Goal: Check status: Check status

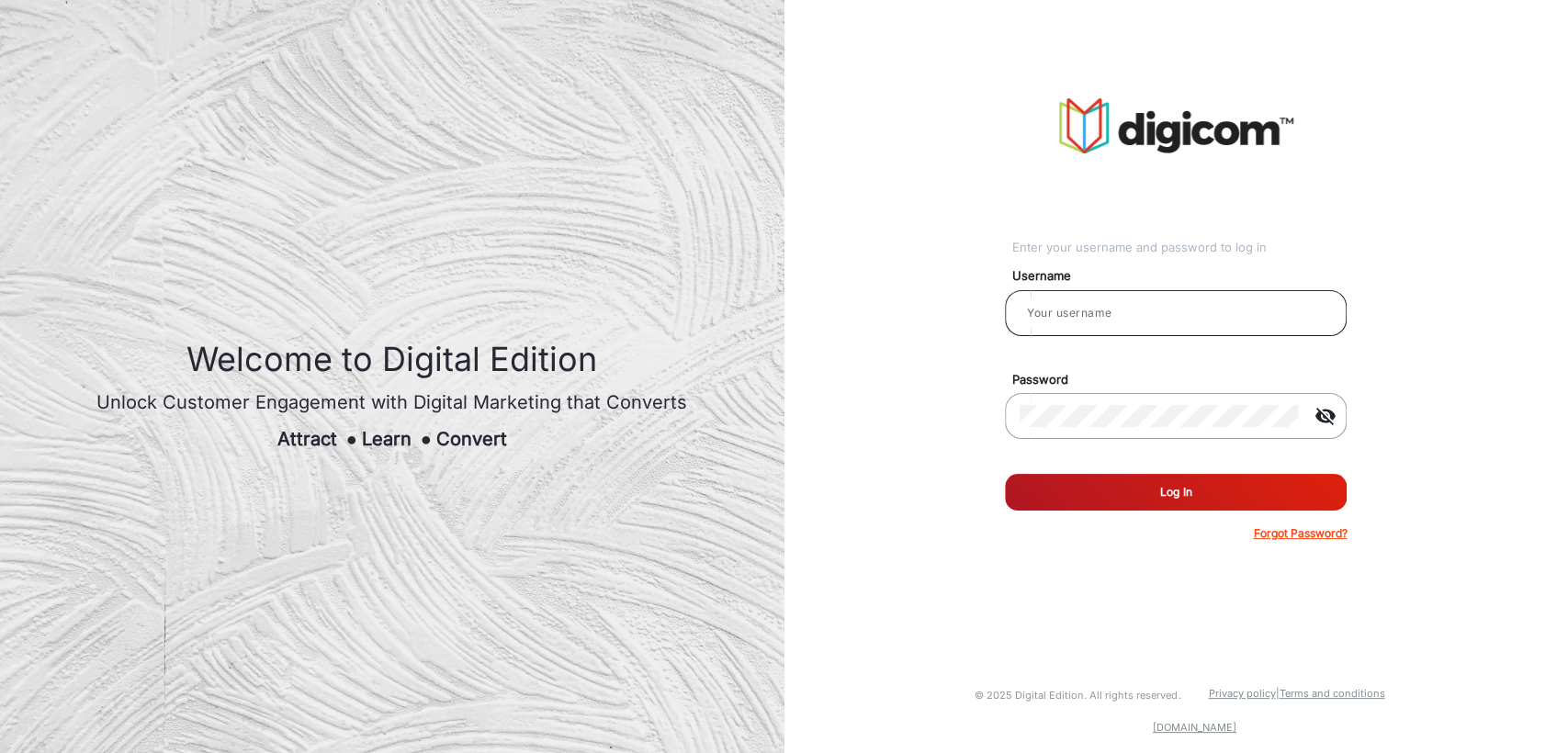
click at [1077, 317] on input "email" at bounding box center [1176, 312] width 313 height 22
click at [1099, 311] on input "email" at bounding box center [1176, 312] width 313 height 22
type input "Demo"
click at [926, 399] on div "Enter your username and password to log in Username Demo Password visibility_of…" at bounding box center [1176, 319] width 812 height 640
click at [1141, 489] on button "Log In" at bounding box center [1176, 492] width 342 height 36
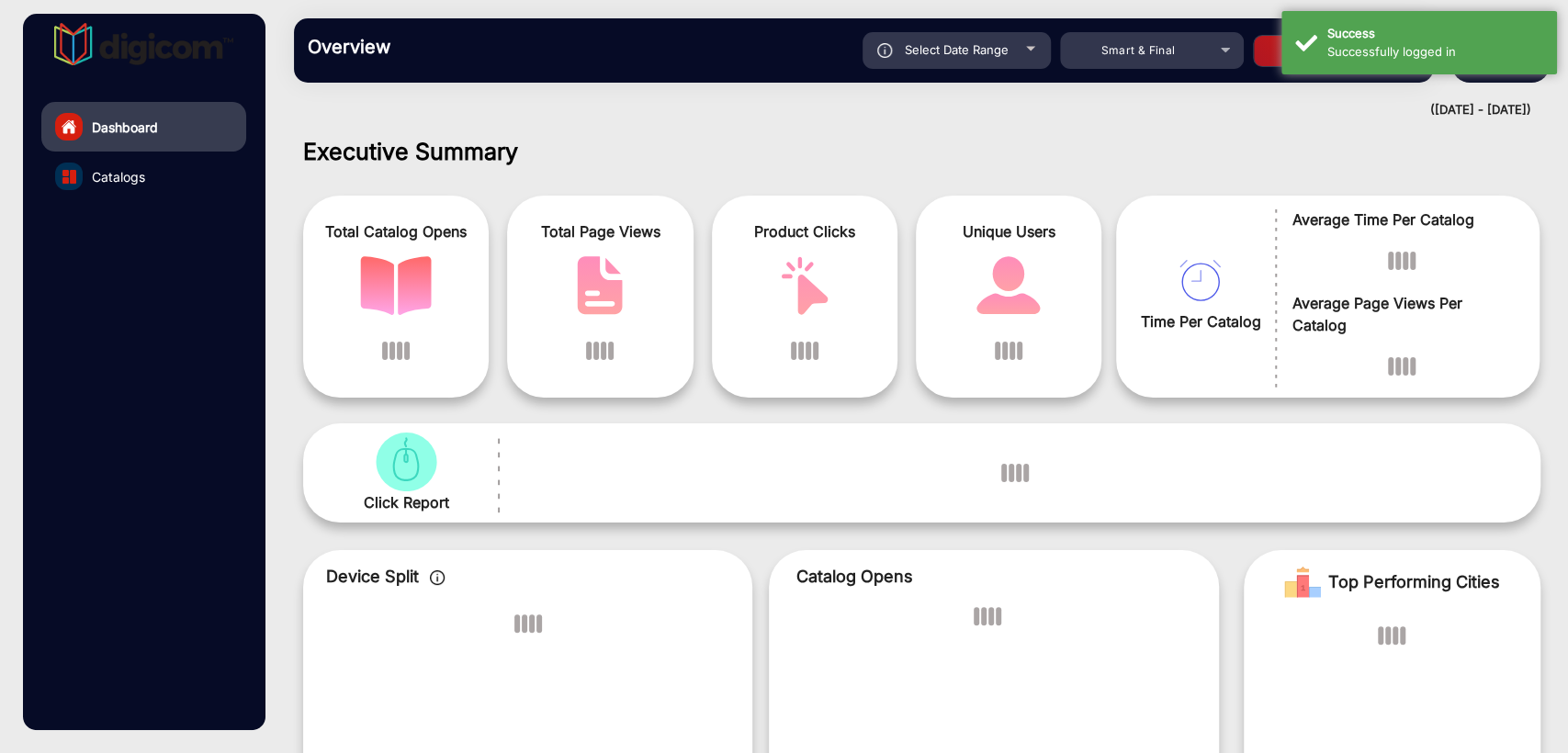
scroll to position [14, 0]
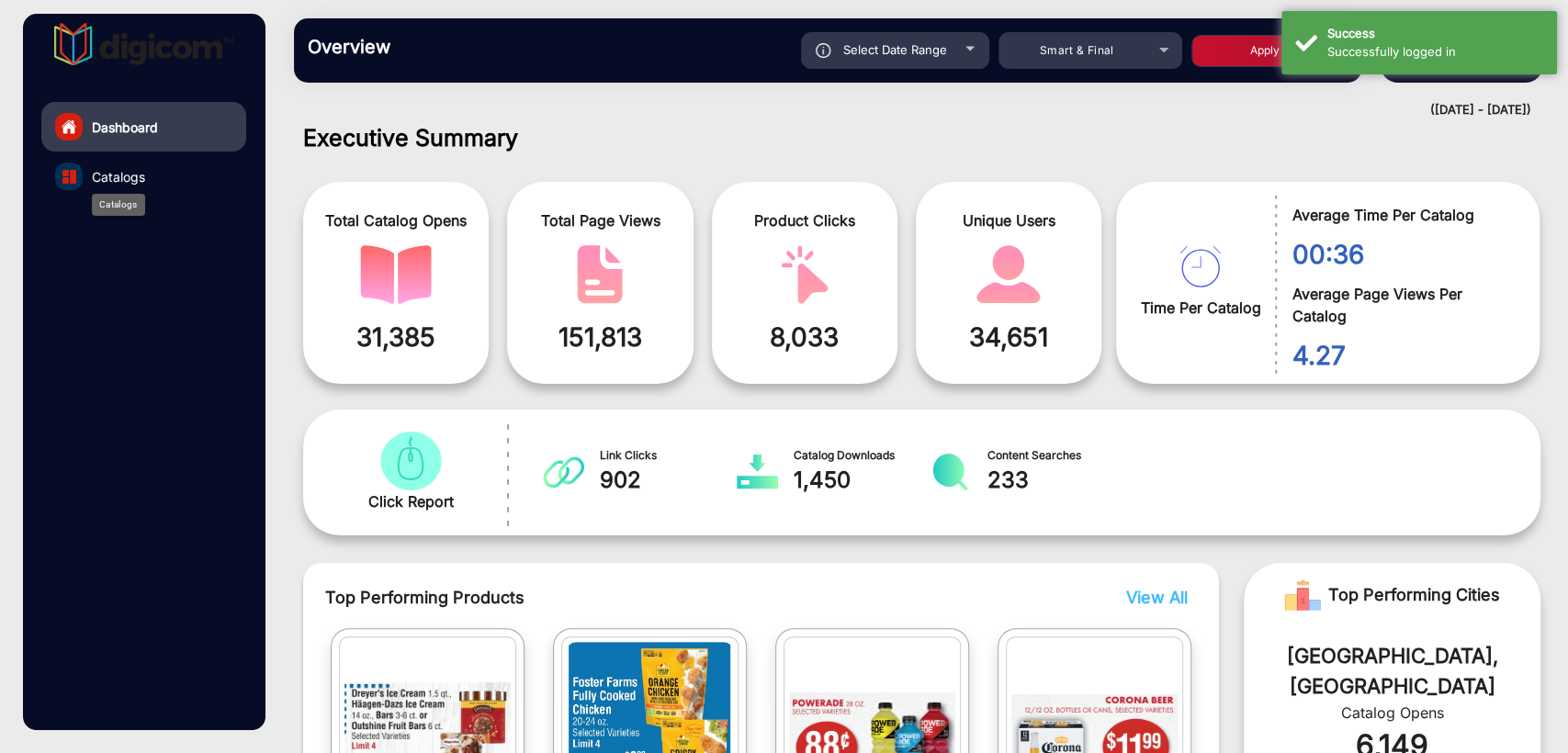
click at [132, 194] on div "Catalogs" at bounding box center [118, 205] width 53 height 22
click at [105, 184] on span "Catalogs" at bounding box center [118, 177] width 53 height 20
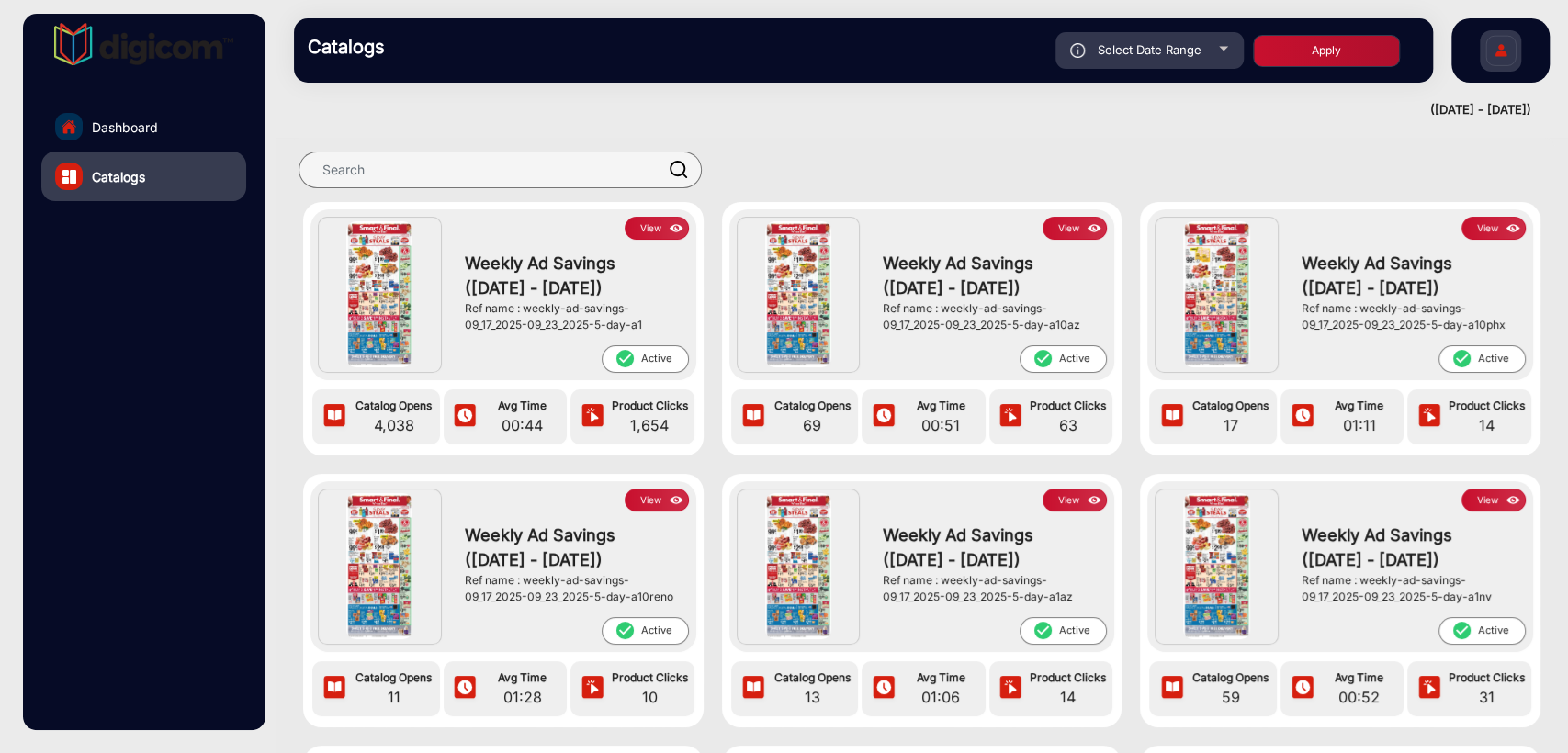
click at [658, 235] on button "View" at bounding box center [656, 228] width 64 height 23
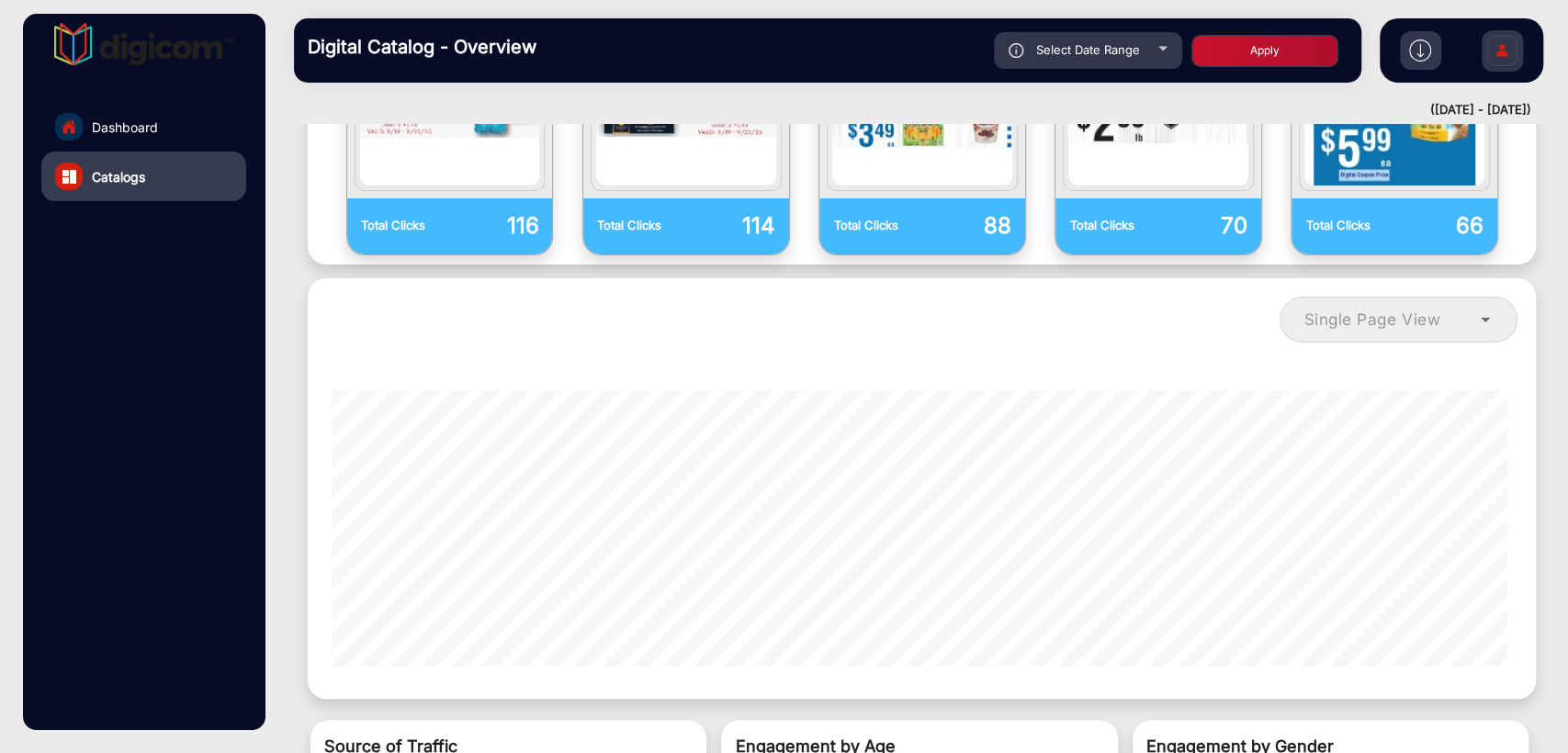
scroll to position [1534, 0]
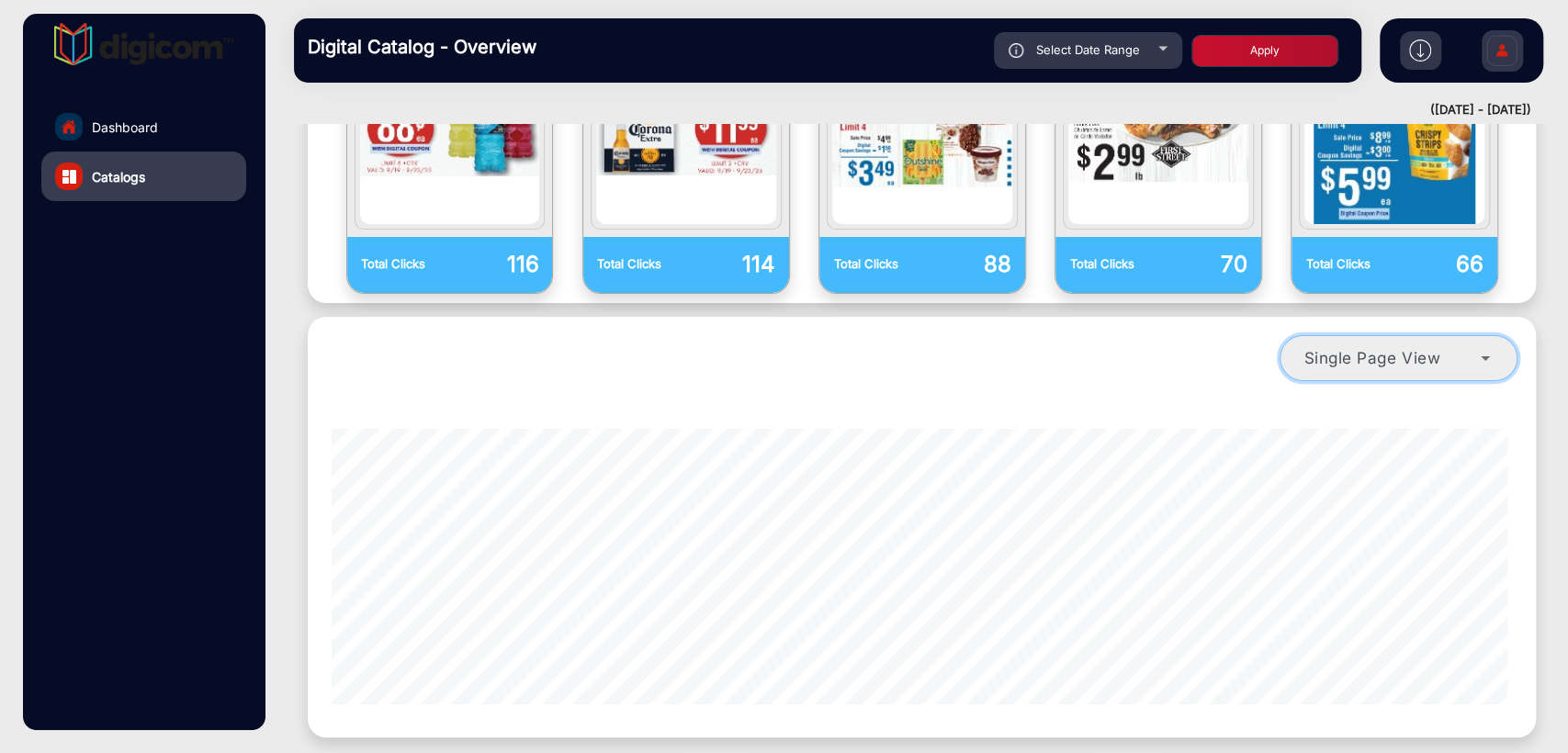
click at [1496, 347] on div "Single Page View" at bounding box center [1398, 358] width 236 height 22
click at [1141, 326] on div "Single Page View" at bounding box center [921, 358] width 1210 height 64
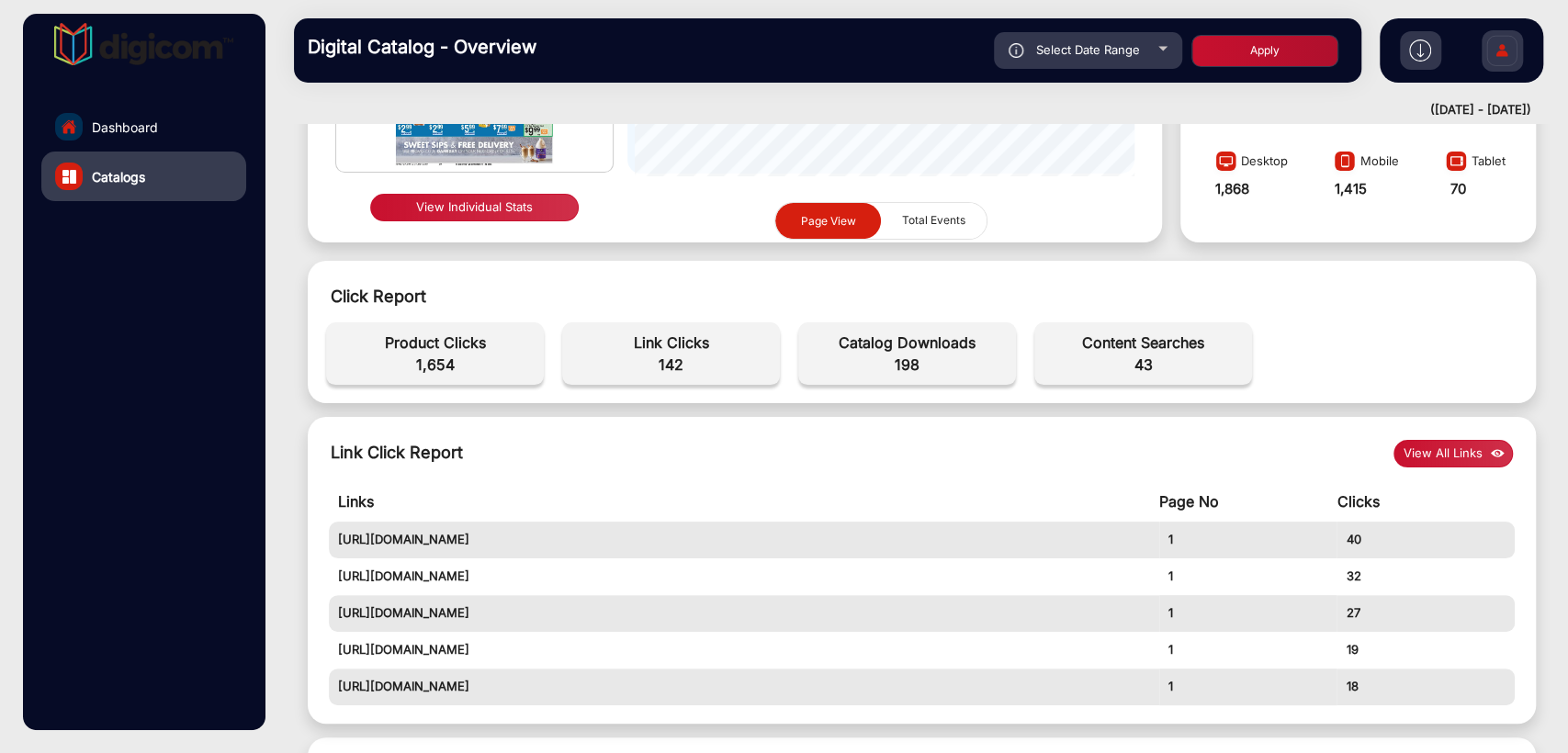
scroll to position [0, 0]
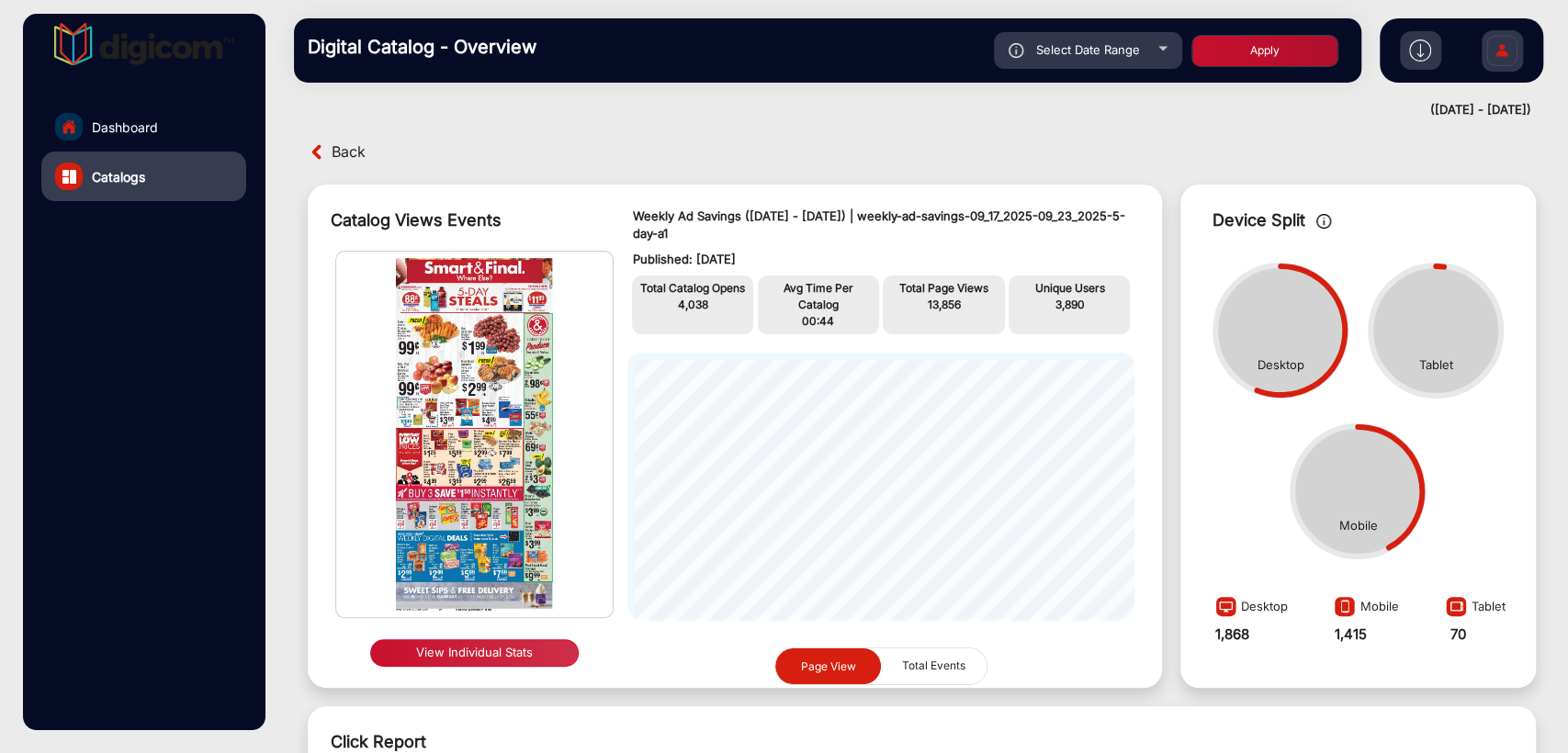
click at [508, 650] on button "View Individual Stats" at bounding box center [473, 652] width 208 height 28
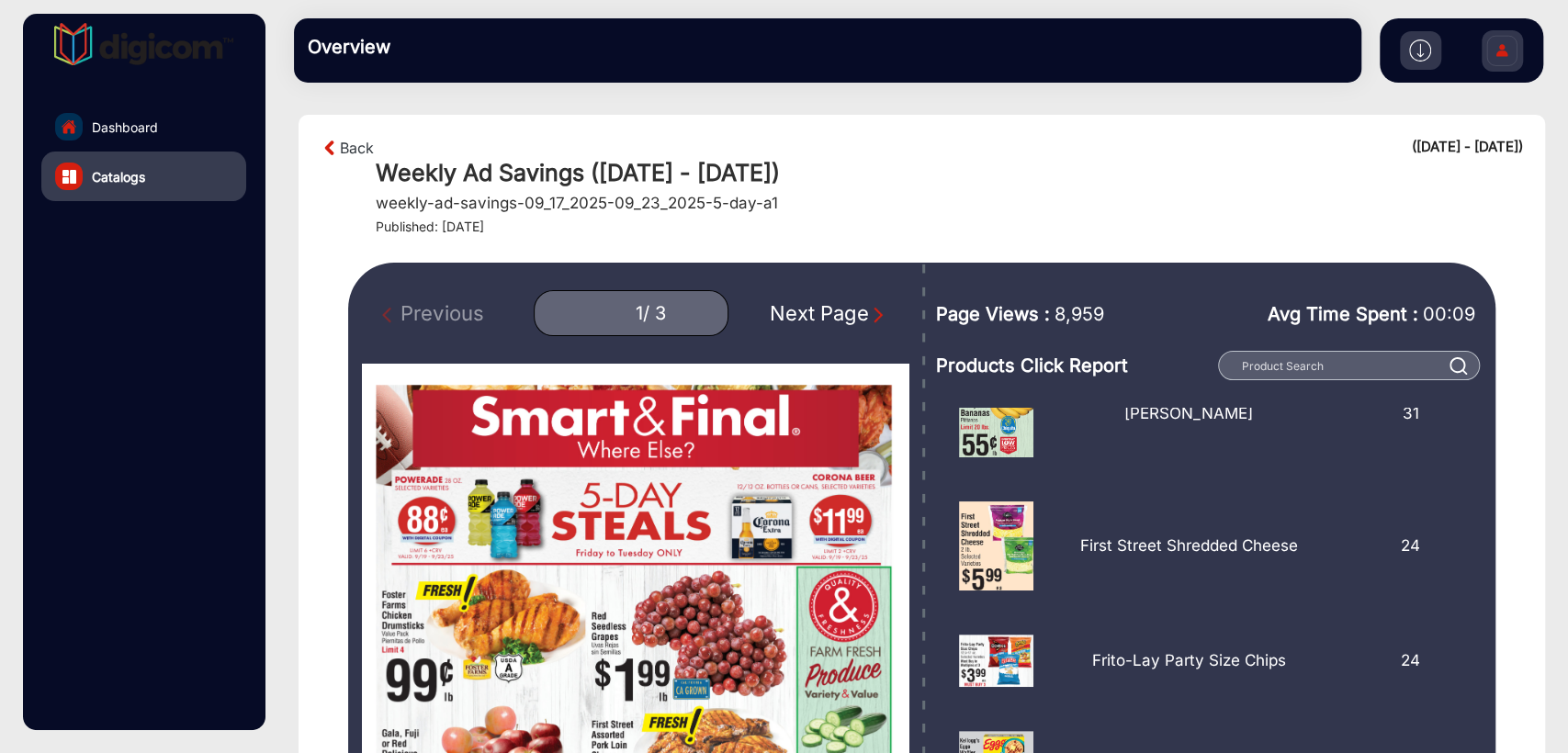
click at [784, 310] on div "Next Page" at bounding box center [828, 313] width 117 height 31
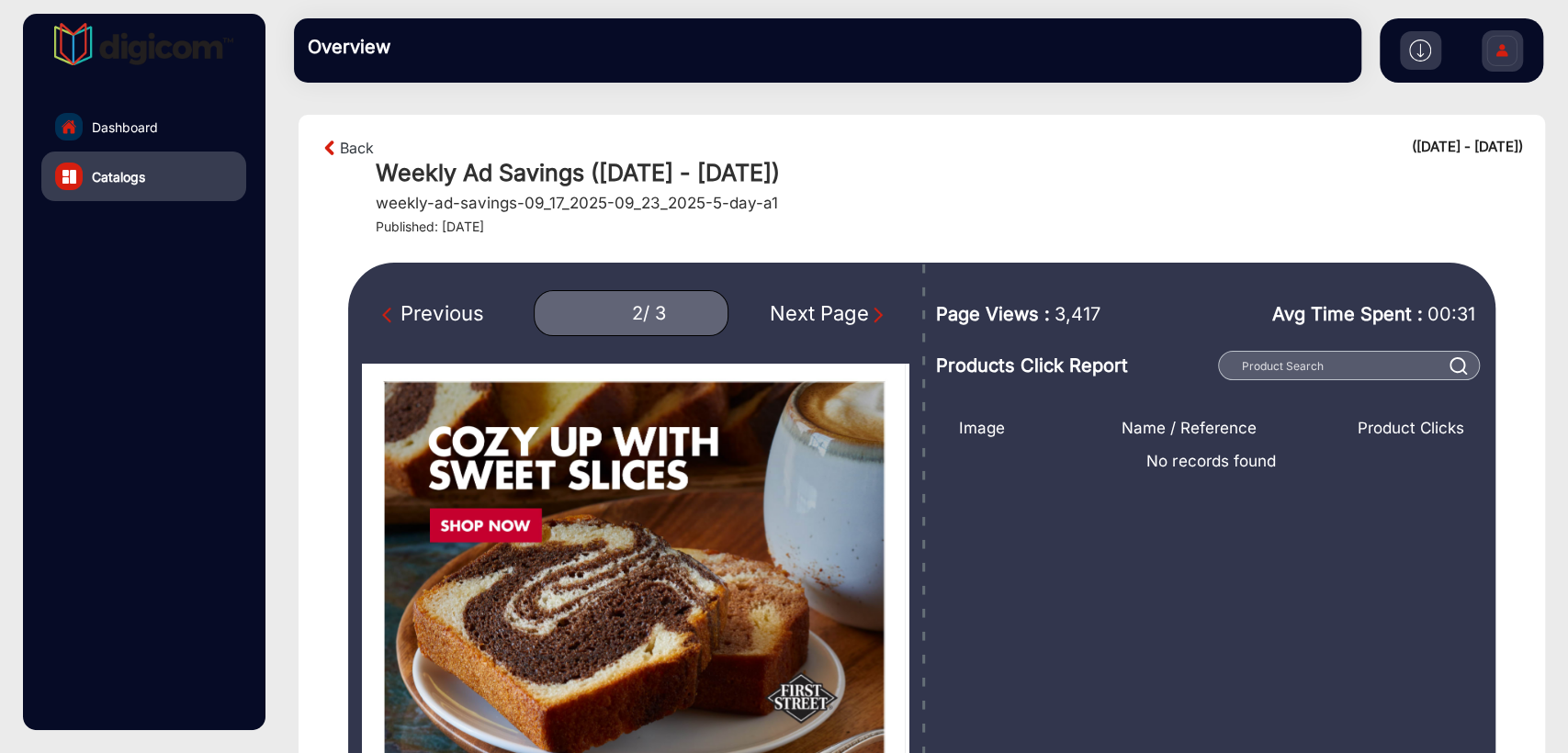
click at [880, 308] on div "Previous 2 / 3 Next Page" at bounding box center [635, 312] width 546 height 46
click at [829, 297] on div "Previous 2 / 3 Next Page" at bounding box center [635, 312] width 546 height 46
click at [851, 313] on div "Next Page" at bounding box center [828, 313] width 117 height 31
type input "3"
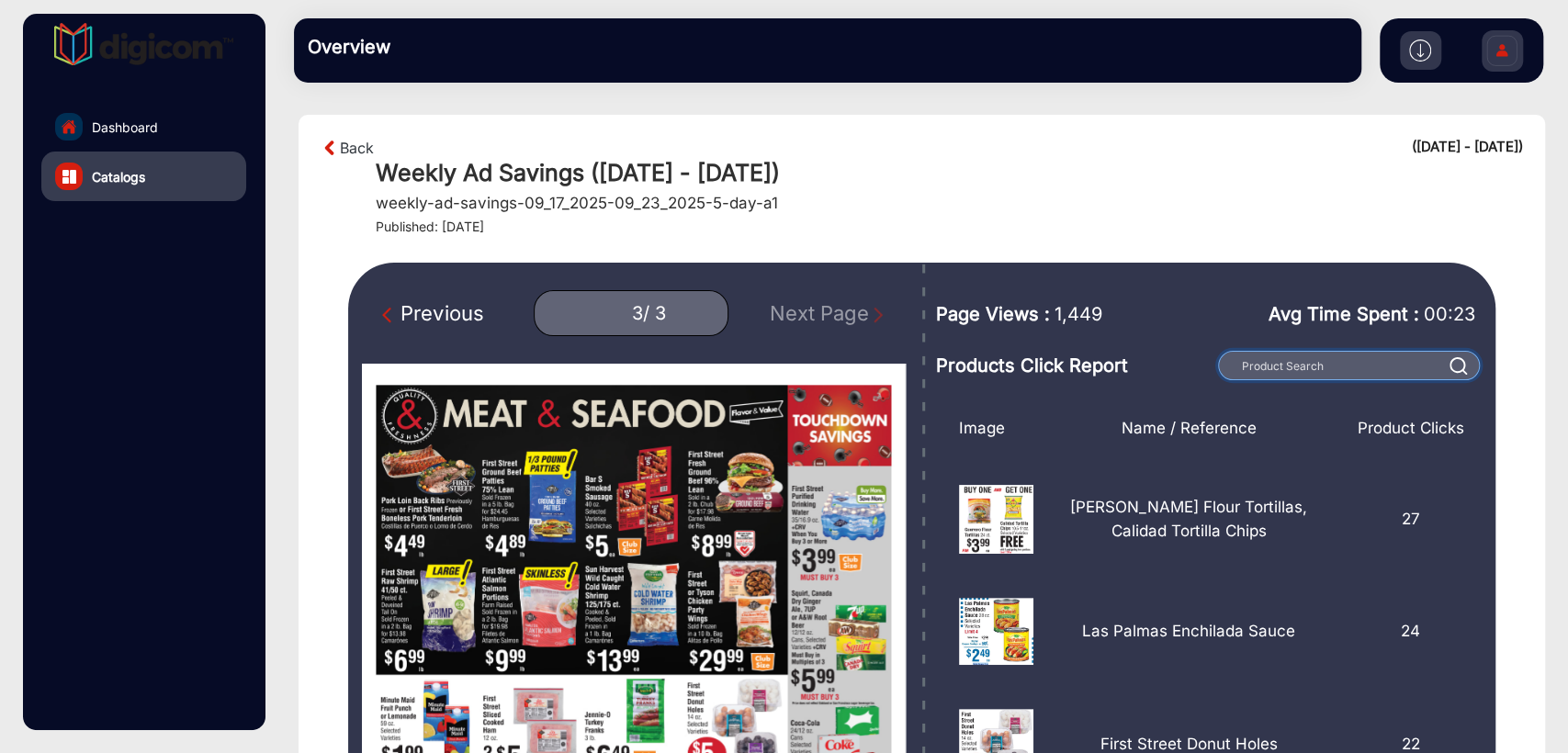
click at [1294, 361] on input "text" at bounding box center [1348, 366] width 261 height 30
paste input "Fiber One Bars 5-6 ct. or Nature Valley Biscuits 5 ct."
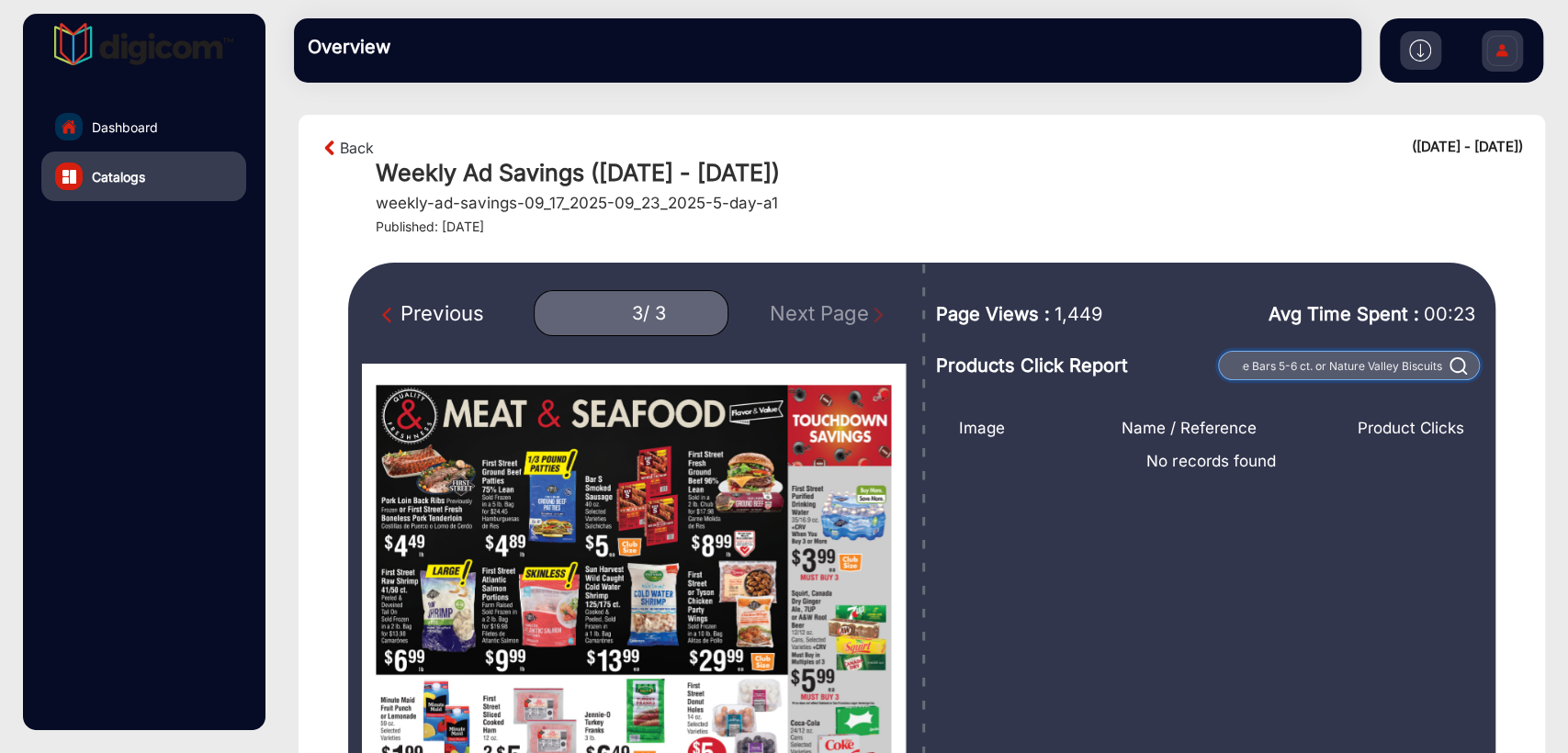
scroll to position [0, 36]
type input "Fiber One Bars 5-6 ct. or Nature Valley Biscui"
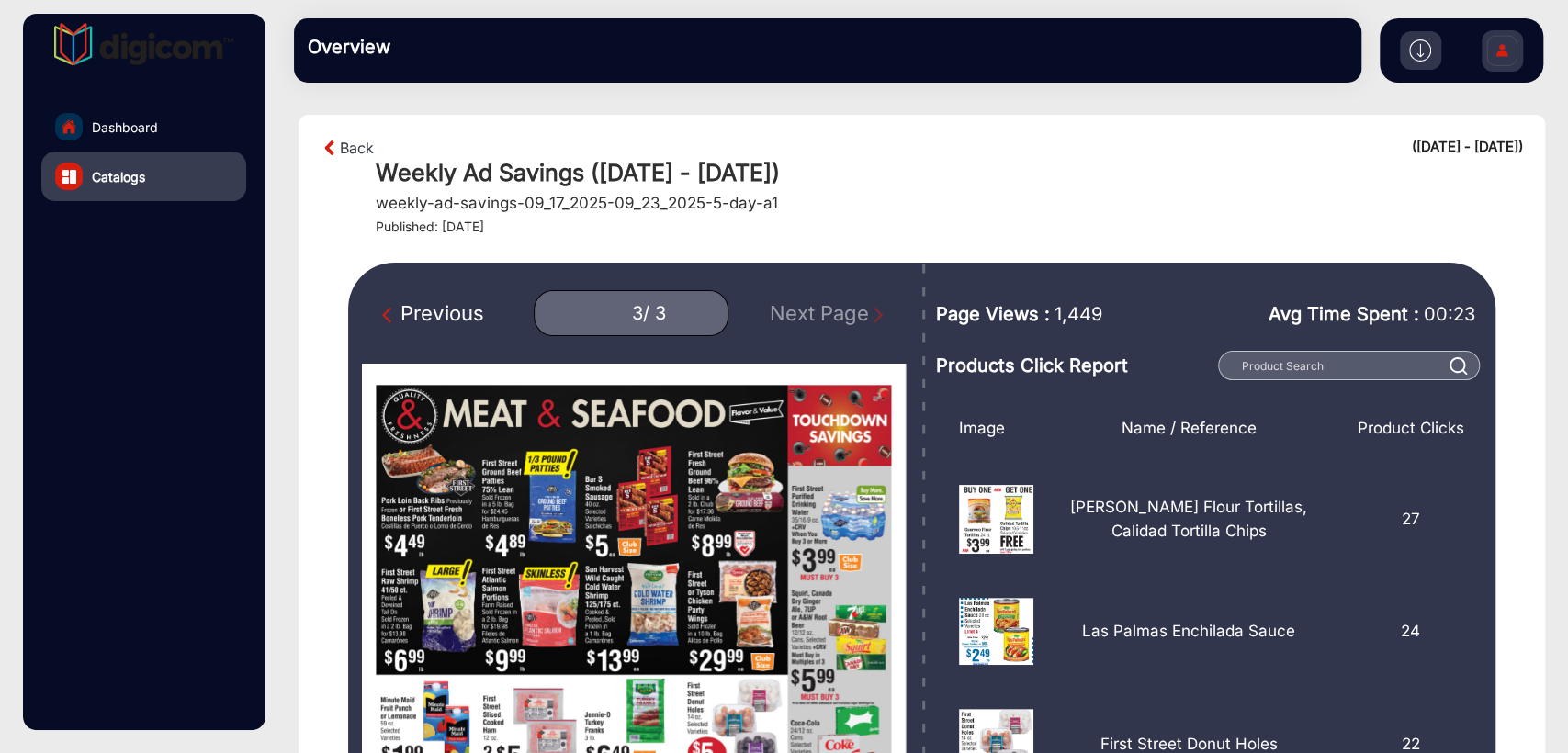
click at [429, 315] on div "Previous" at bounding box center [433, 313] width 101 height 31
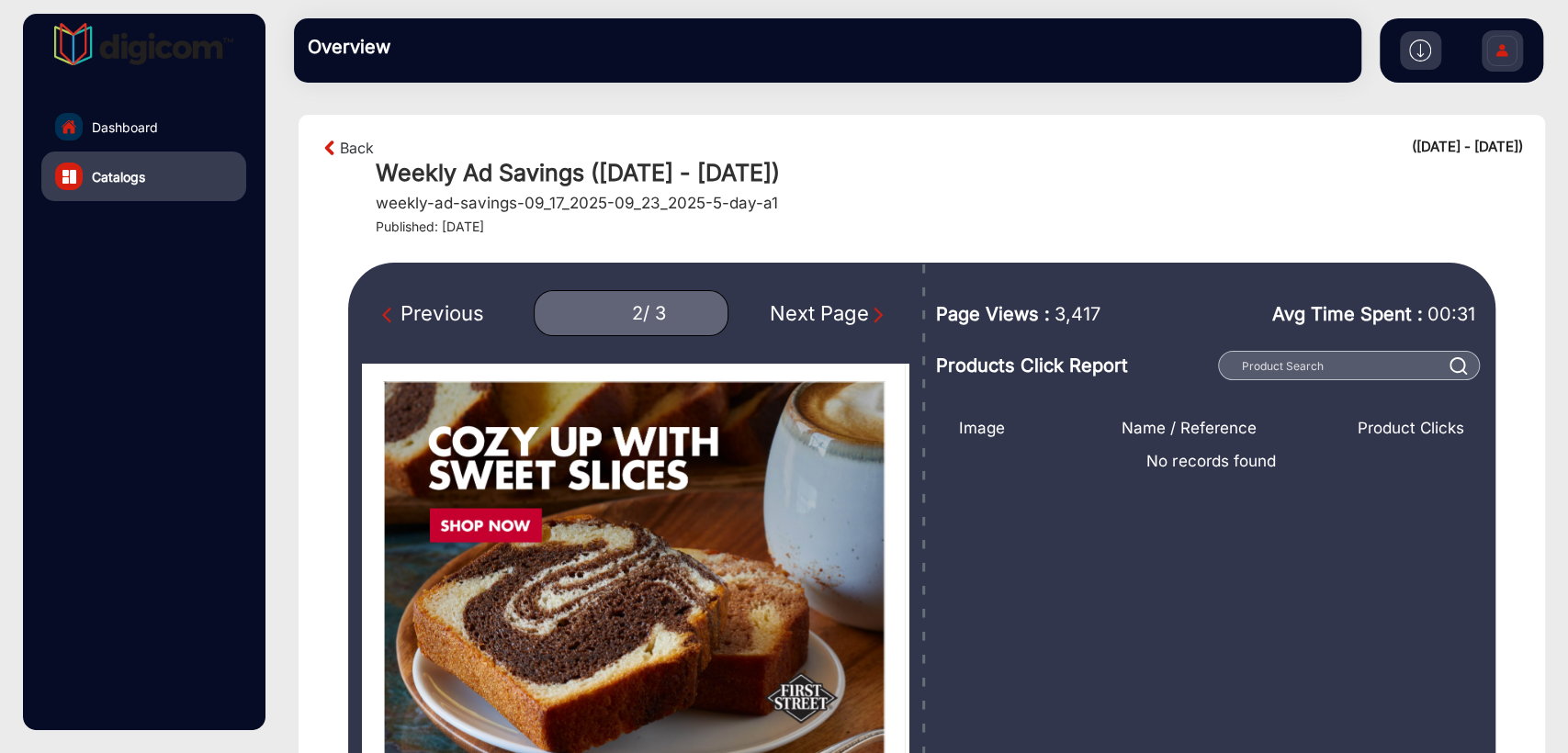
click at [429, 315] on div "Previous" at bounding box center [433, 313] width 101 height 31
type input "1"
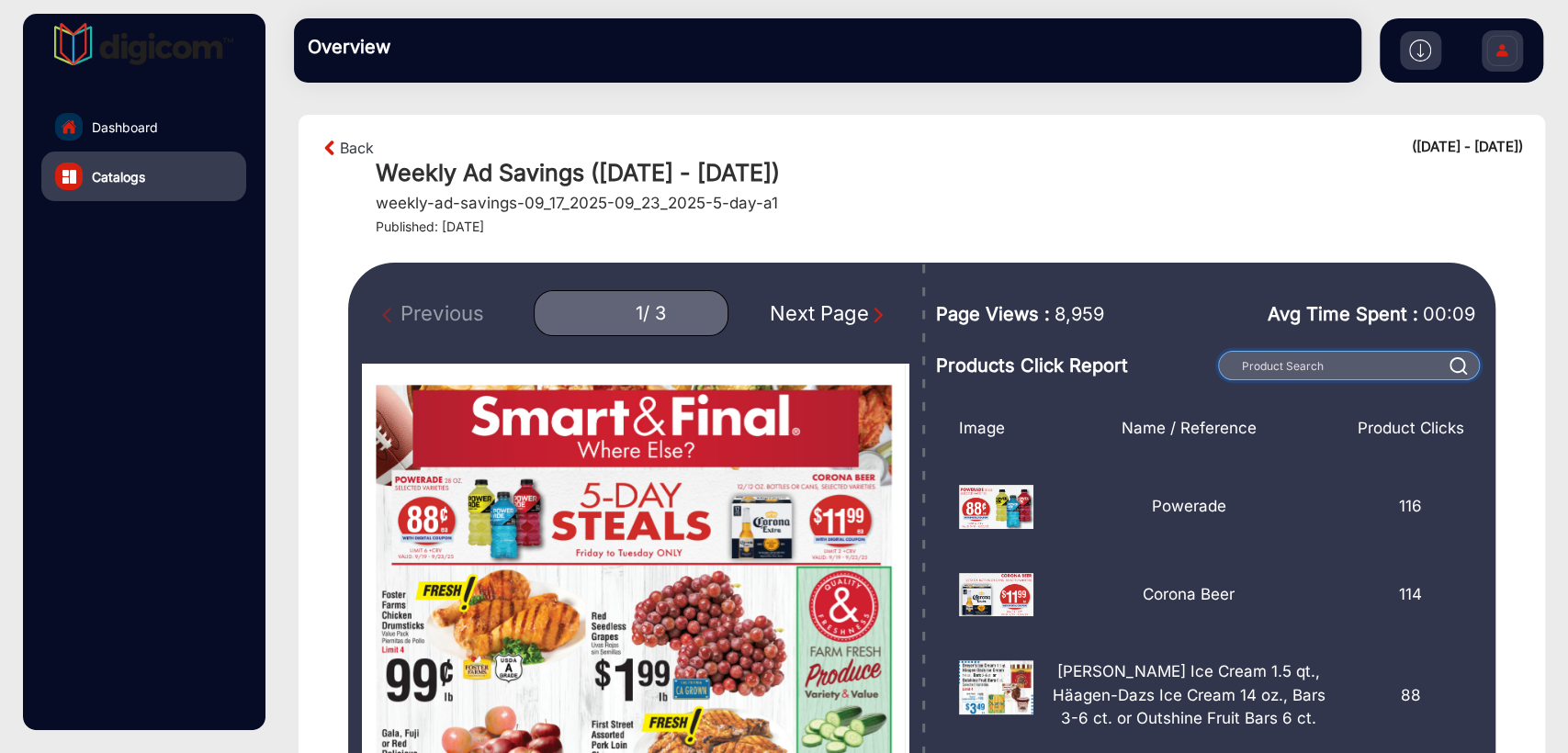
click at [1299, 367] on input "text" at bounding box center [1348, 366] width 261 height 30
paste input "Fiber One Bars 5-6 ct. or Nature Valley Biscuits 5 ct."
type input "Fiber One Bars 5-6 ct. or Nature Valley Biscuits 5 ct."
click at [139, 172] on span "Catalogs" at bounding box center [118, 177] width 53 height 20
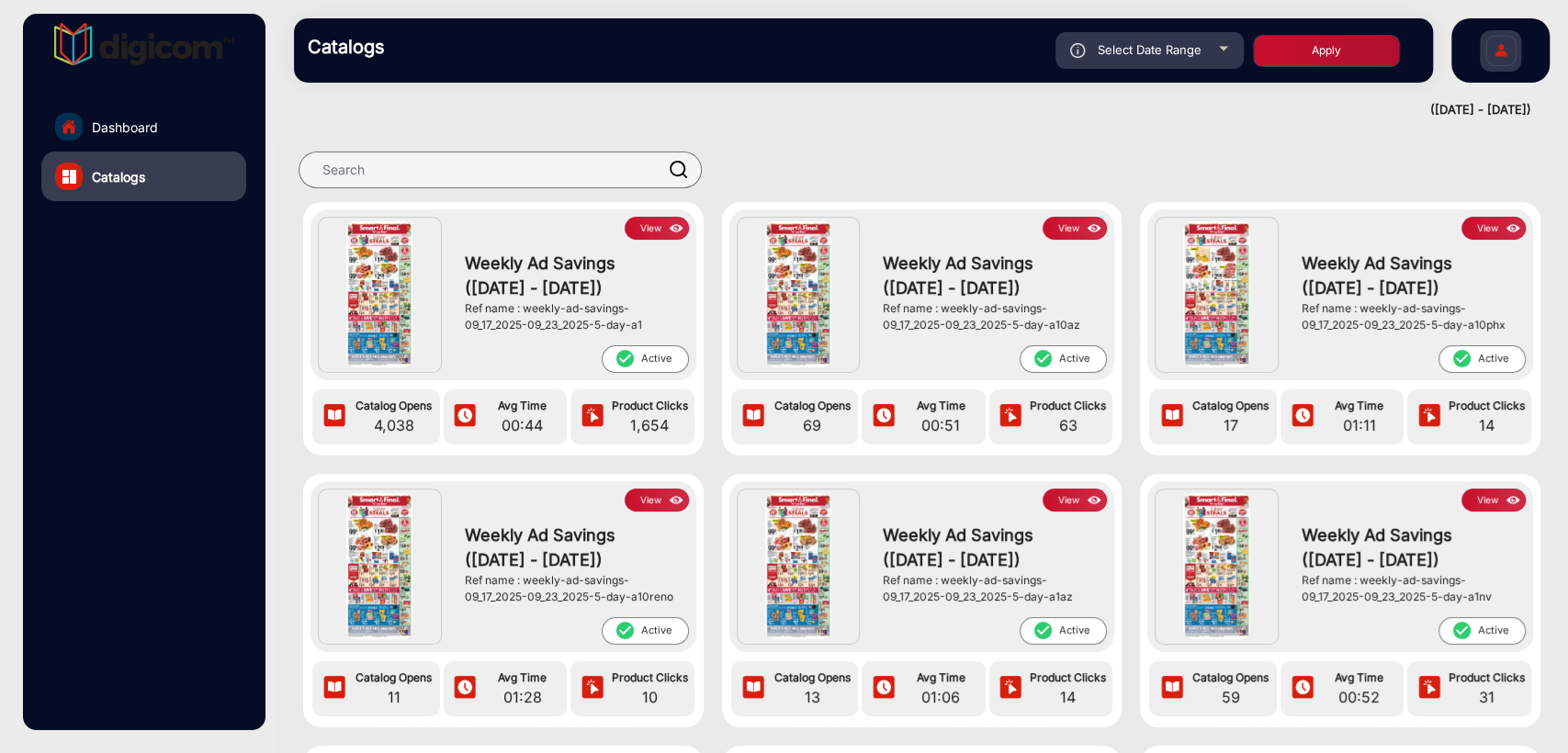
click at [1171, 60] on div "Select Date Range" at bounding box center [1149, 50] width 188 height 36
type input "[DATE]"
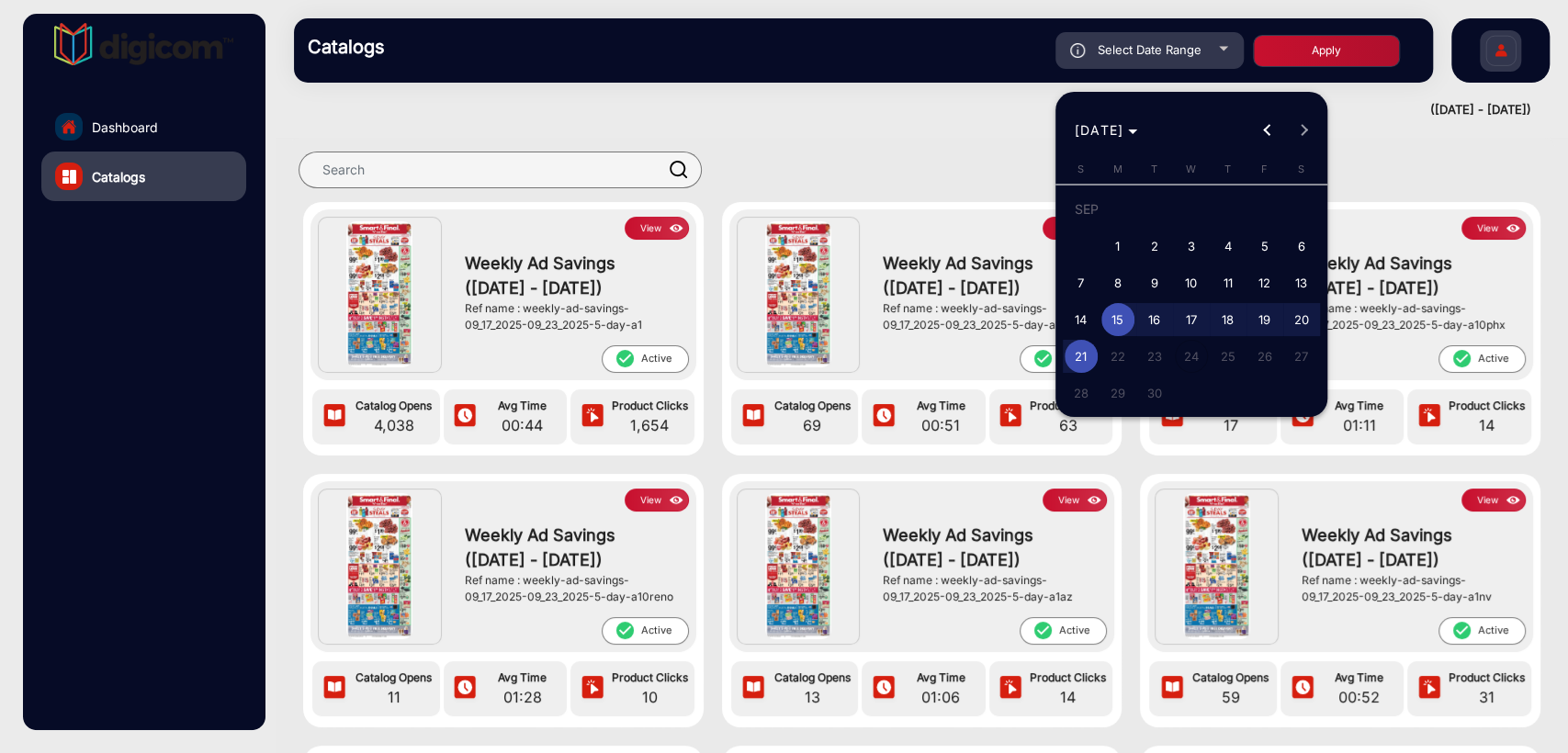
click at [1115, 244] on span "1" at bounding box center [1118, 246] width 34 height 34
type input "[DATE]"
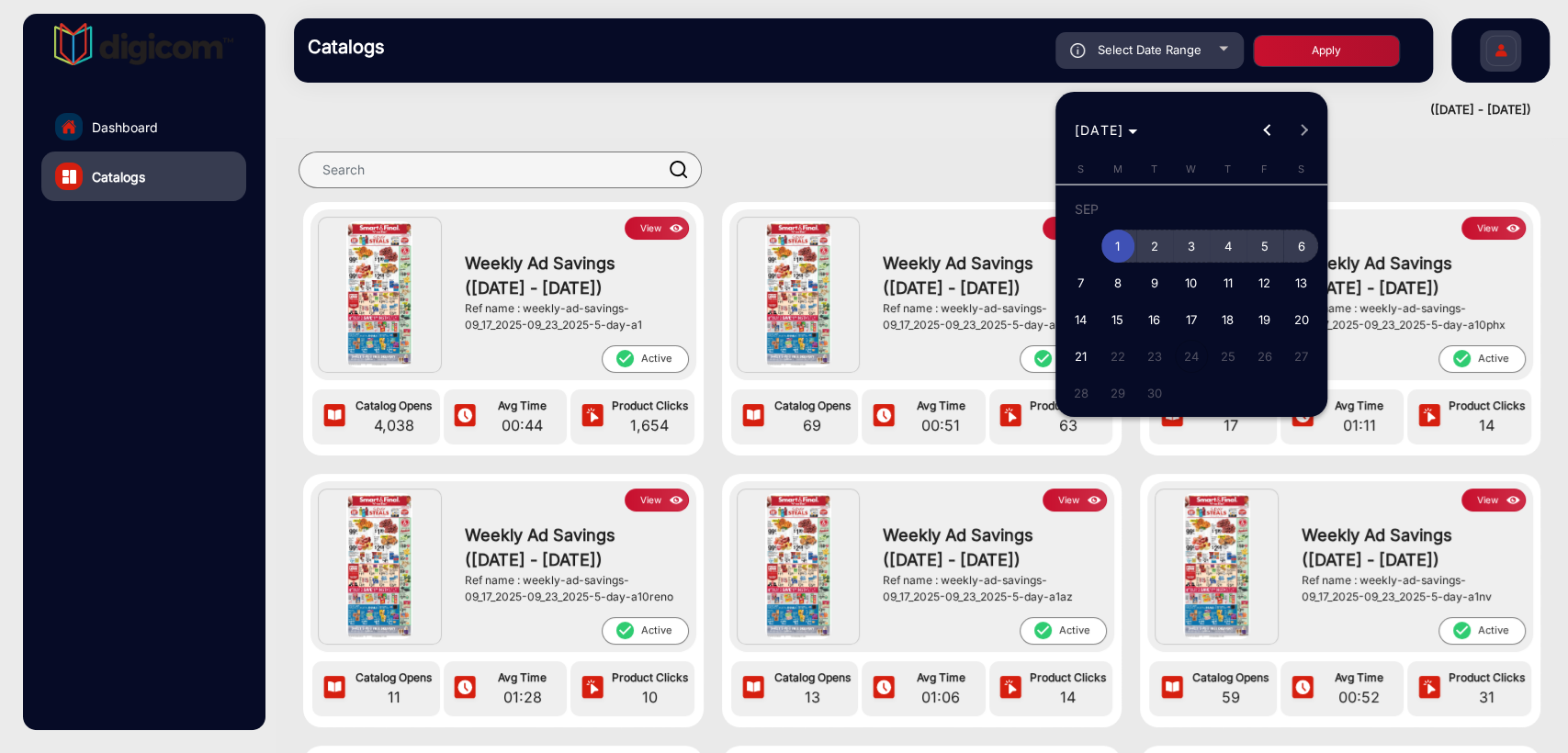
click at [1303, 247] on span "6" at bounding box center [1302, 246] width 34 height 34
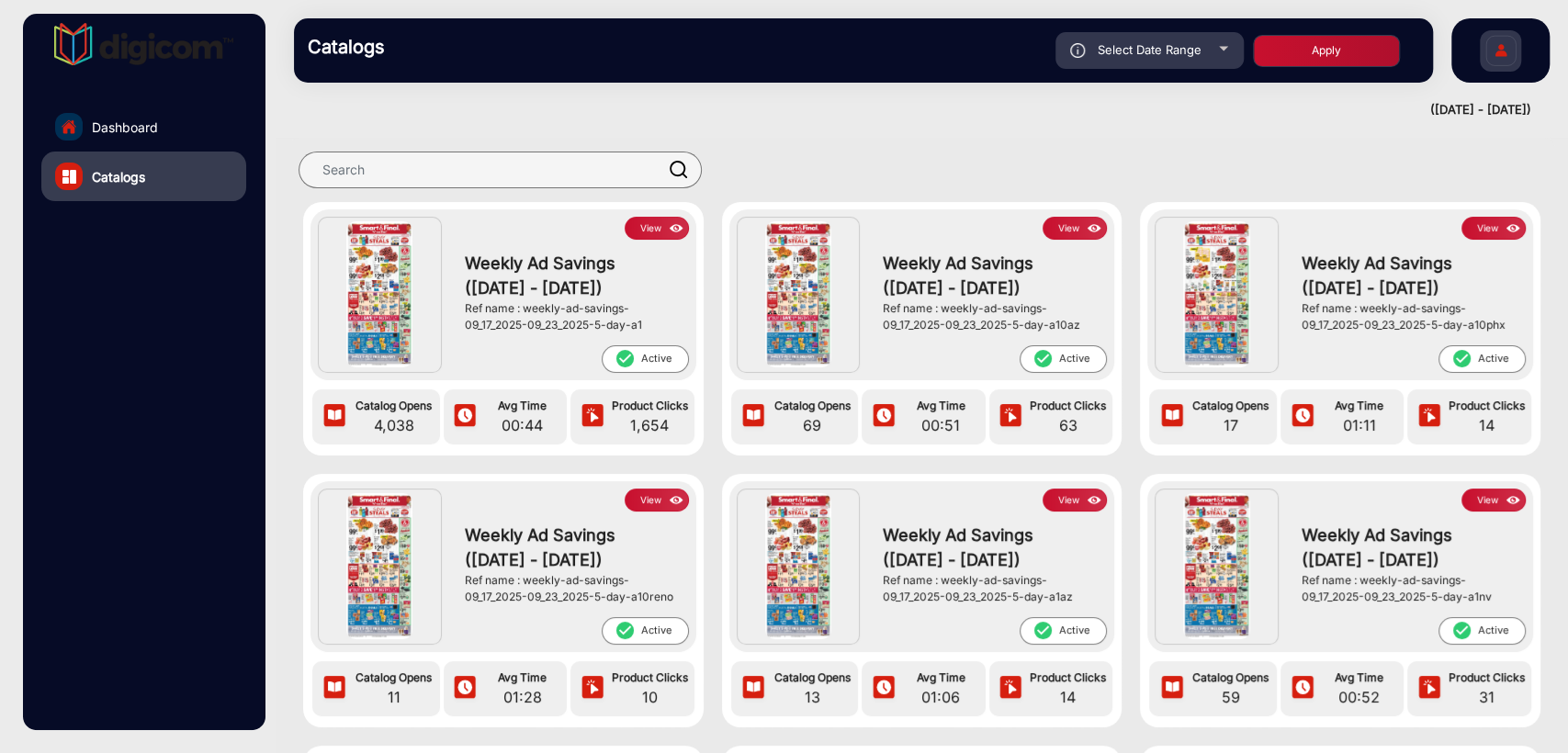
type input "[DATE]"
click at [1328, 49] on button "Apply" at bounding box center [1326, 50] width 147 height 33
type input "[DATE]"
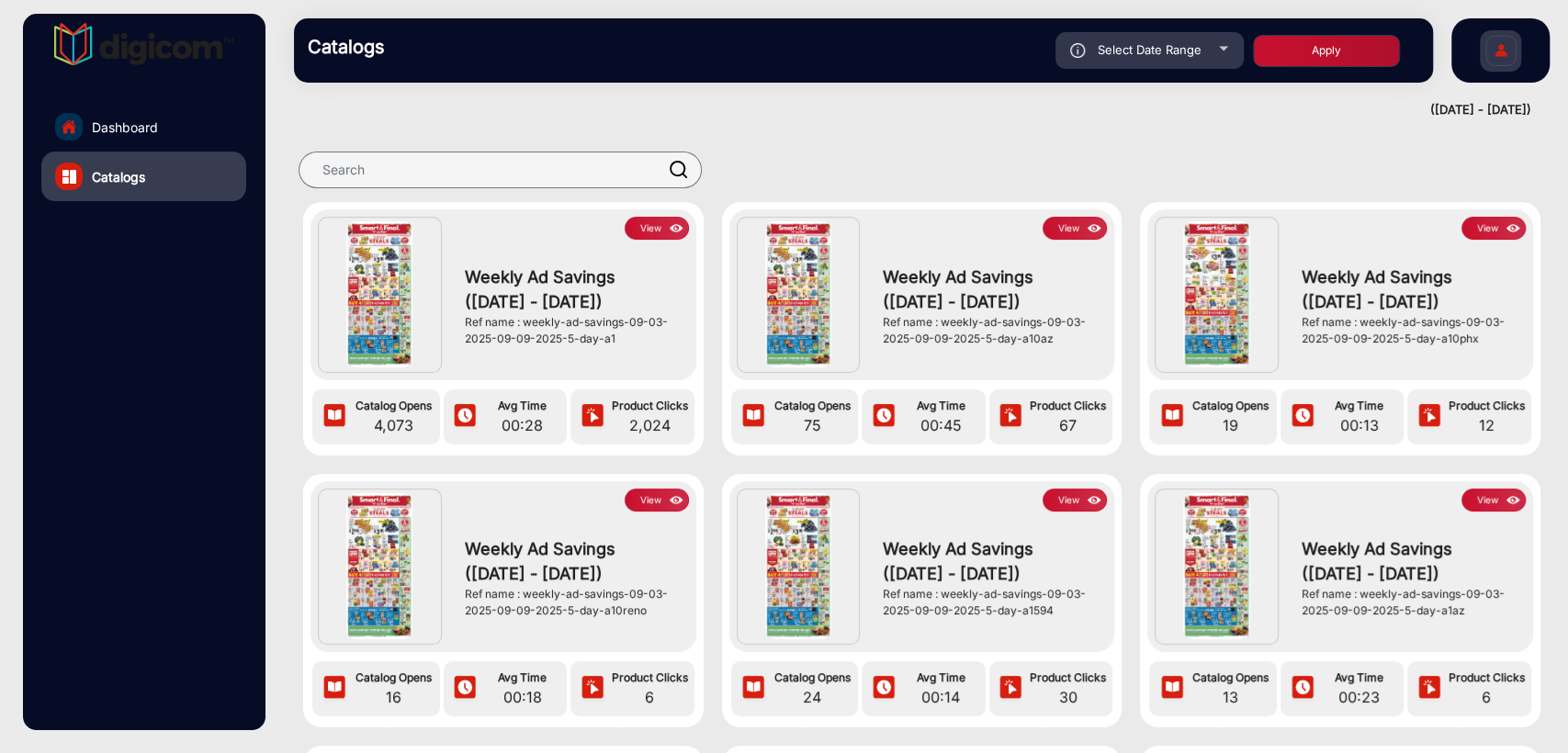
click at [651, 226] on button "View" at bounding box center [656, 228] width 64 height 23
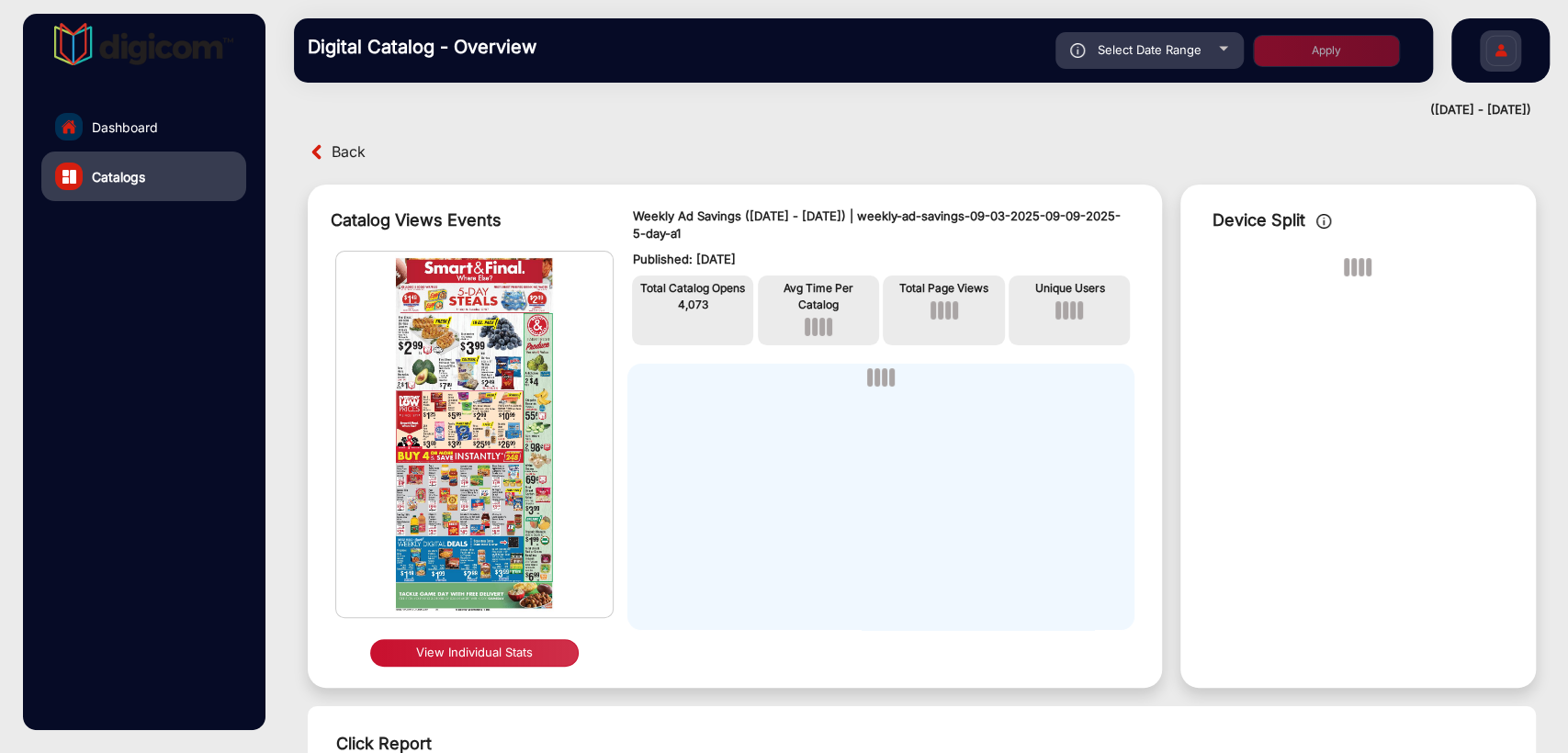
scroll to position [14, 0]
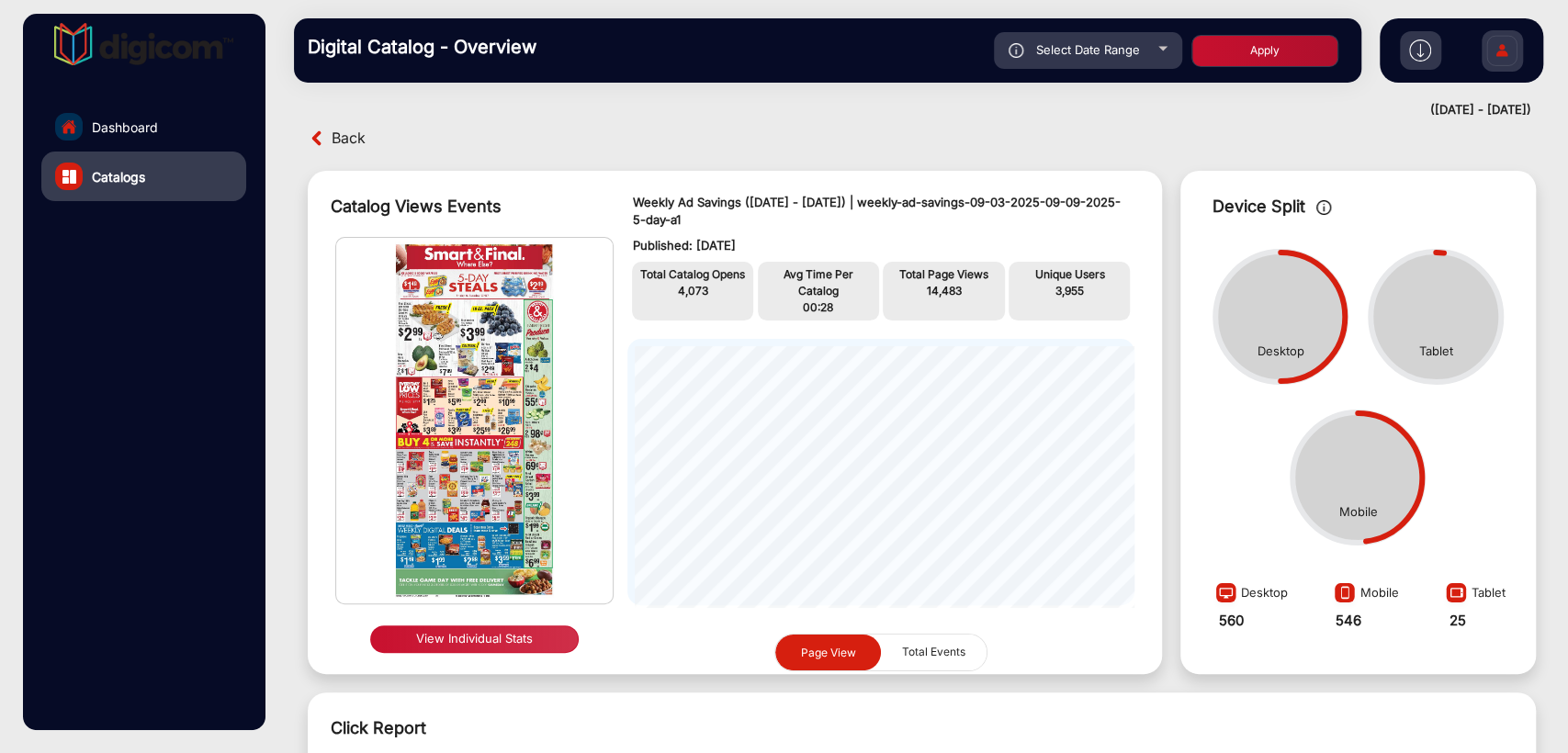
click at [458, 634] on button "View Individual Stats" at bounding box center [473, 639] width 208 height 28
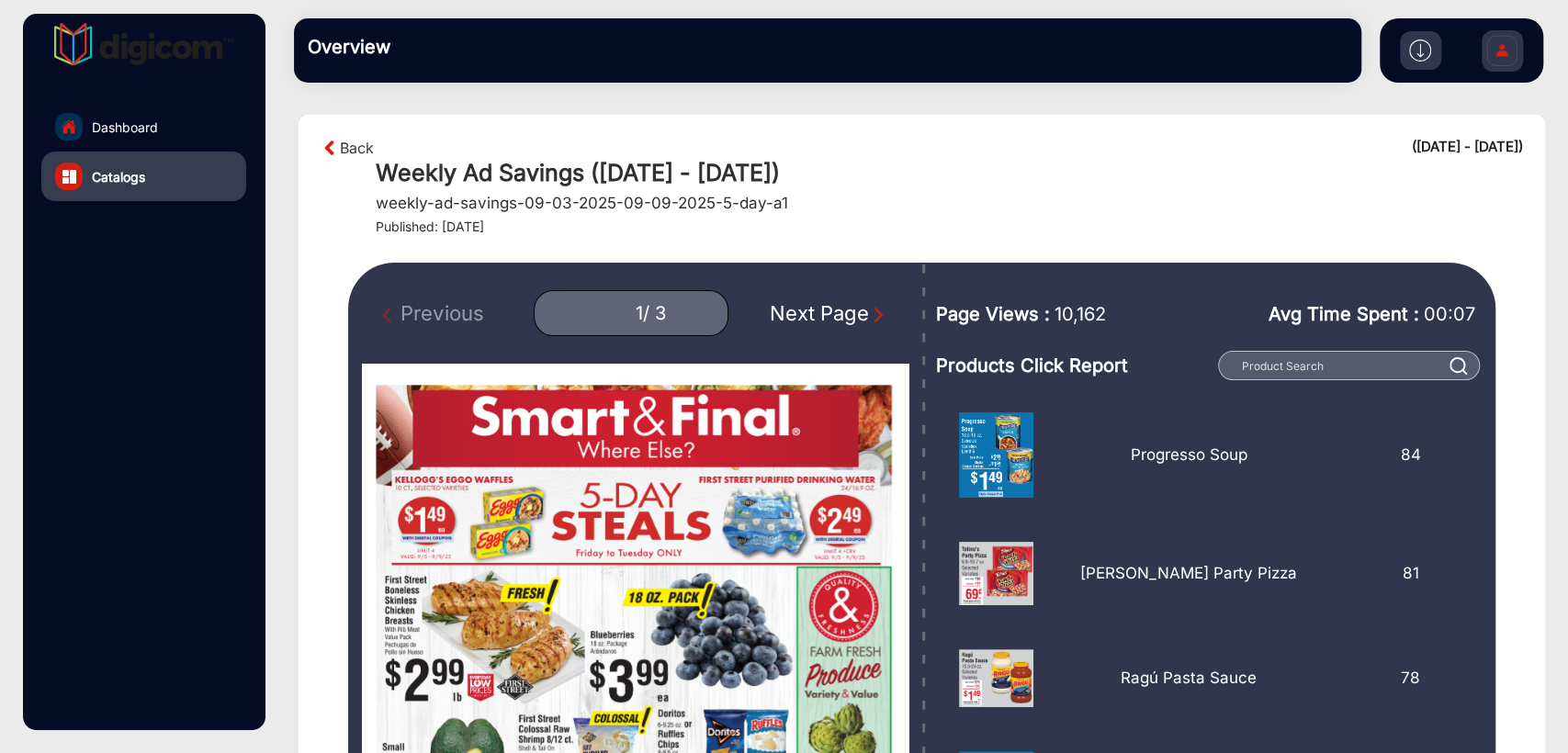
click at [779, 322] on div "Next Page" at bounding box center [828, 313] width 117 height 31
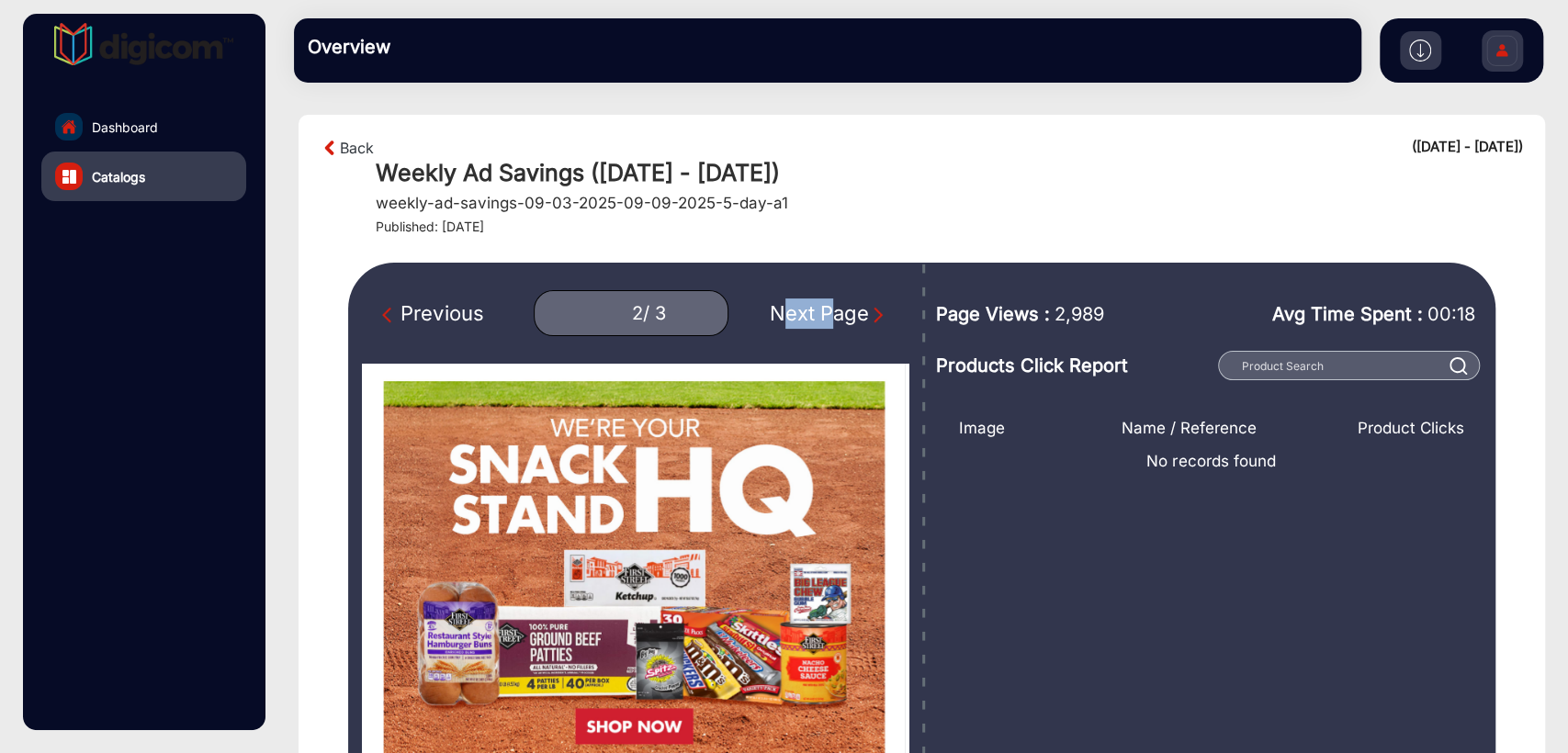
click at [779, 322] on div "Next Page" at bounding box center [828, 313] width 117 height 31
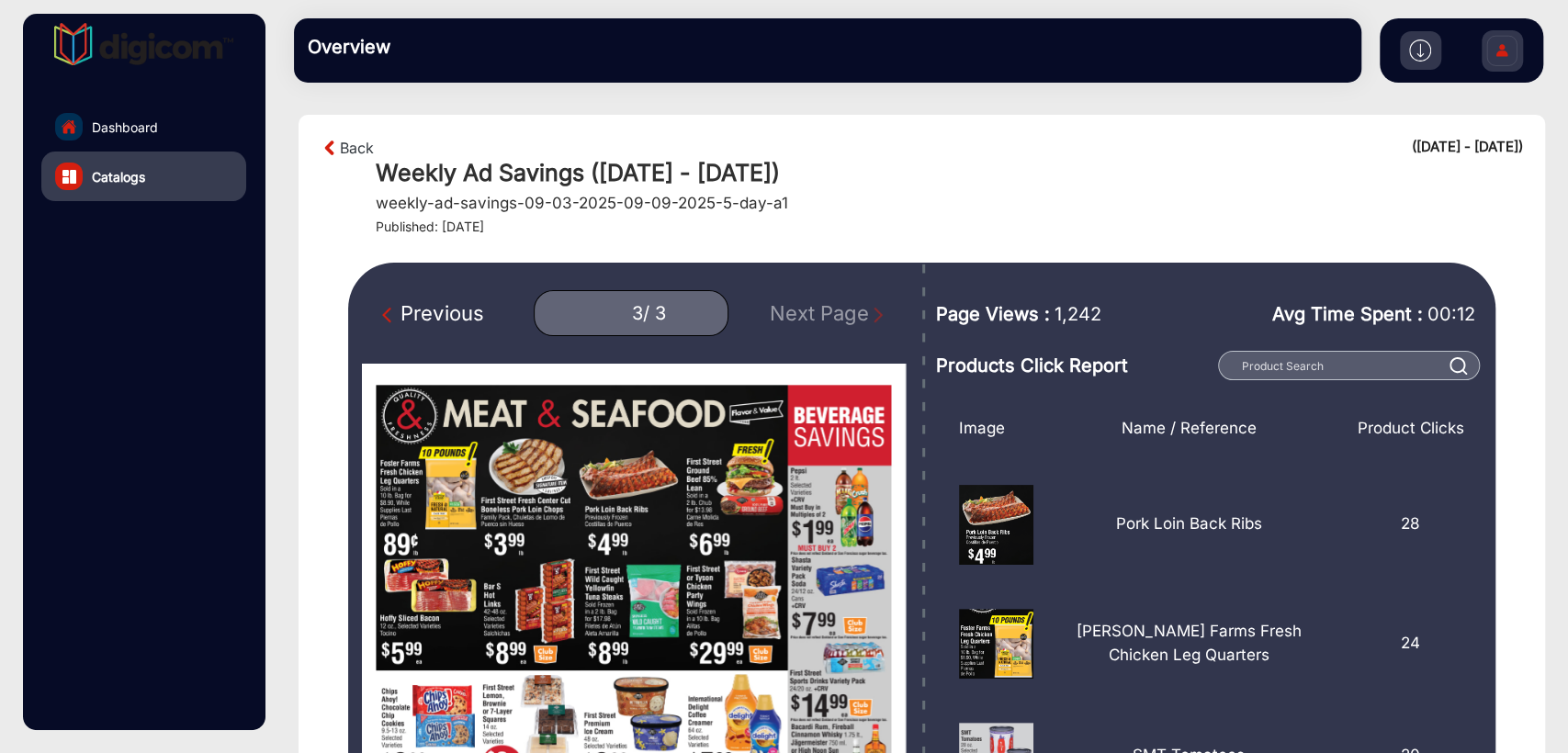
click at [447, 308] on div "Previous" at bounding box center [433, 313] width 101 height 31
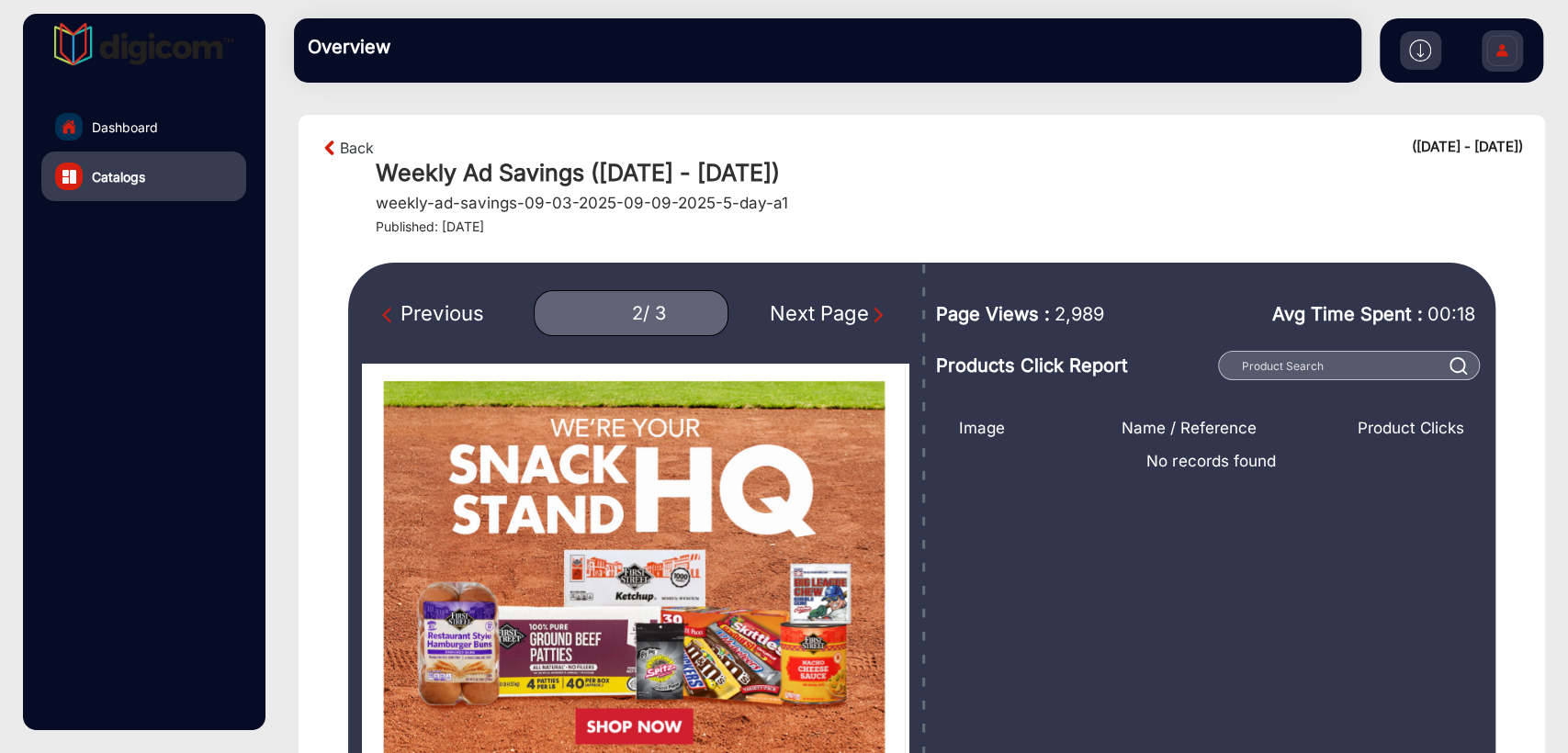
click at [447, 308] on div "Previous" at bounding box center [433, 313] width 101 height 31
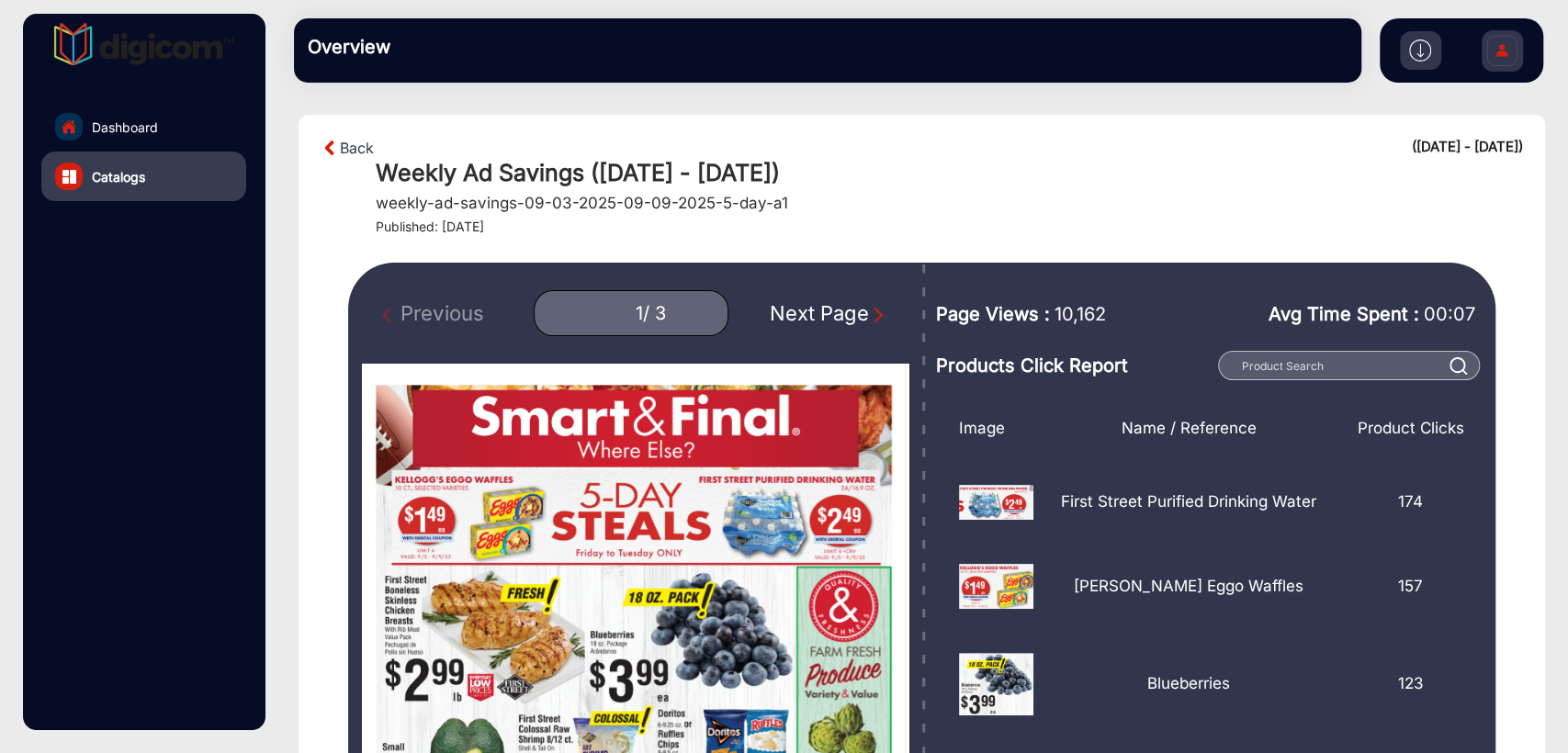
click at [821, 321] on div "Next Page" at bounding box center [828, 313] width 117 height 31
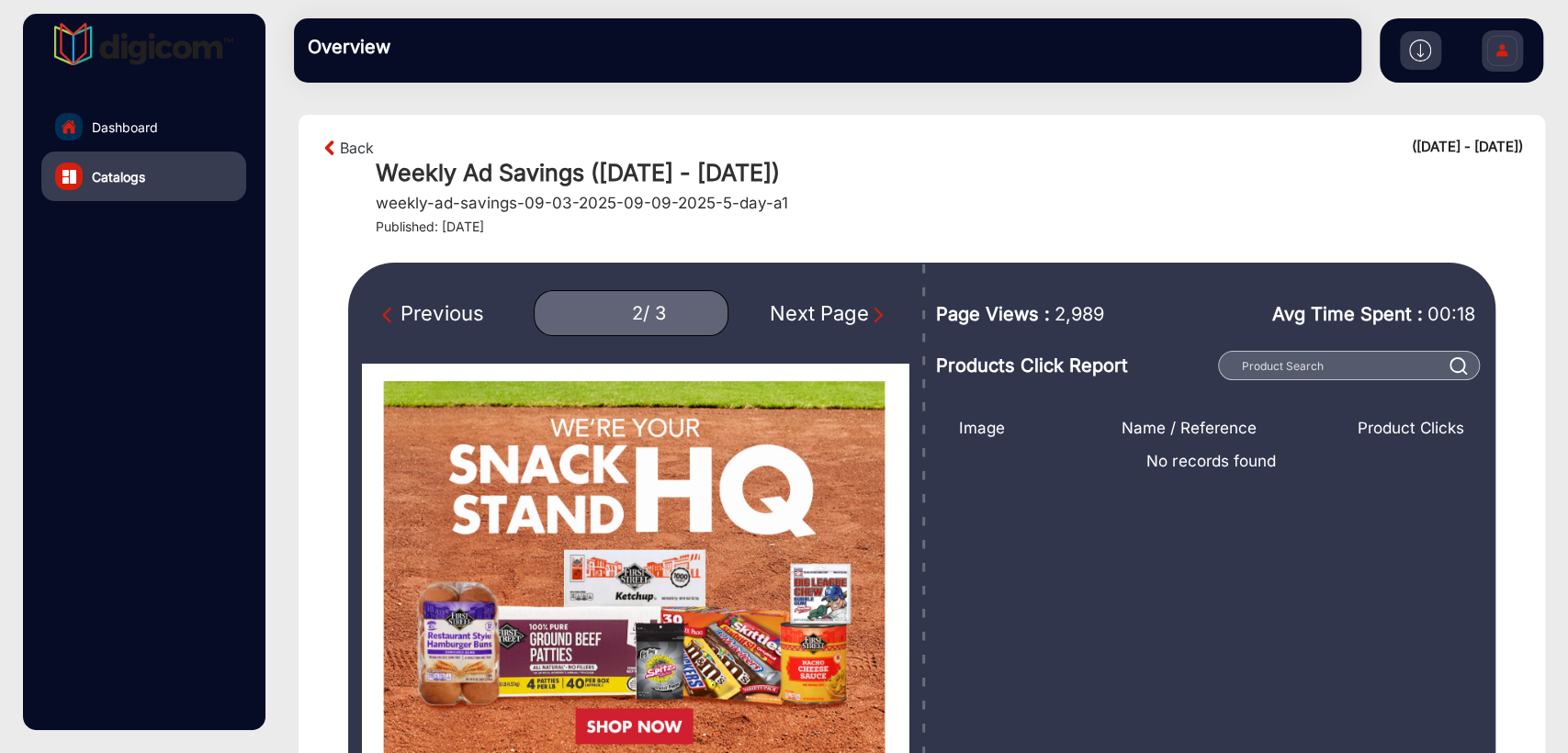
click at [450, 308] on div "Previous" at bounding box center [433, 313] width 101 height 31
type input "1"
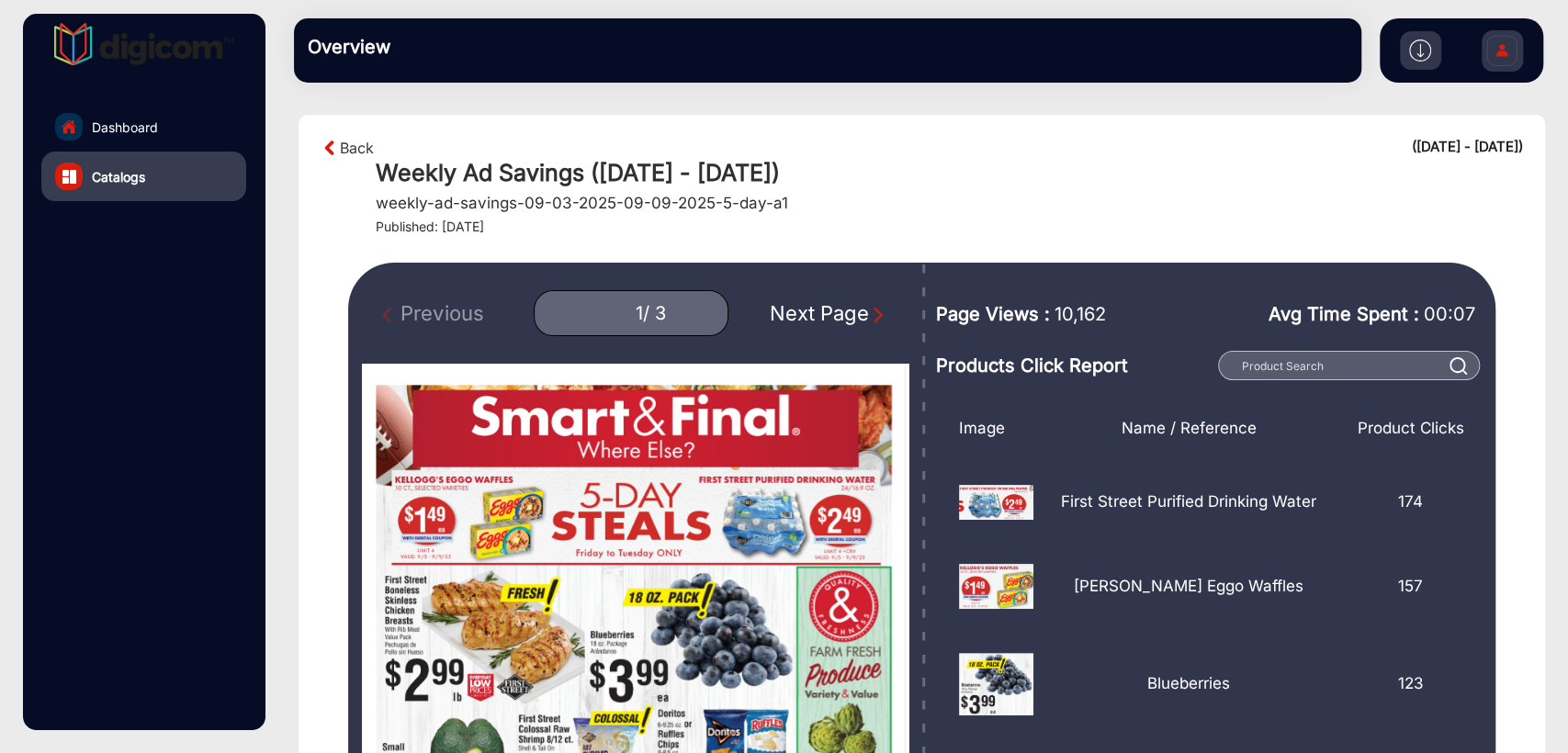
click at [450, 308] on div "Previous 1 / 3 Next Page" at bounding box center [635, 312] width 546 height 46
click at [330, 143] on img at bounding box center [330, 148] width 20 height 22
click at [355, 151] on link "Back" at bounding box center [357, 148] width 34 height 22
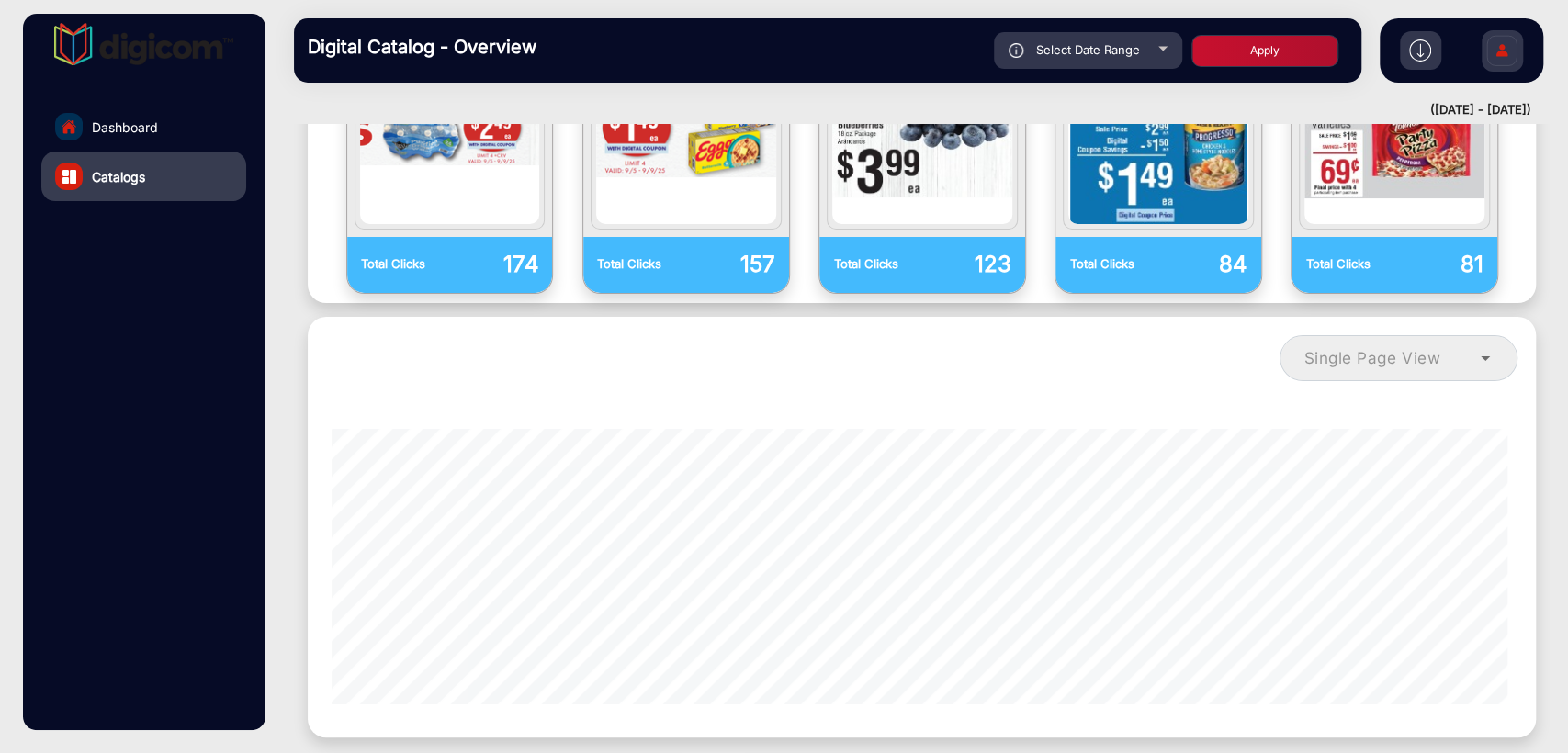
scroll to position [1533, 0]
